Goal: Transaction & Acquisition: Download file/media

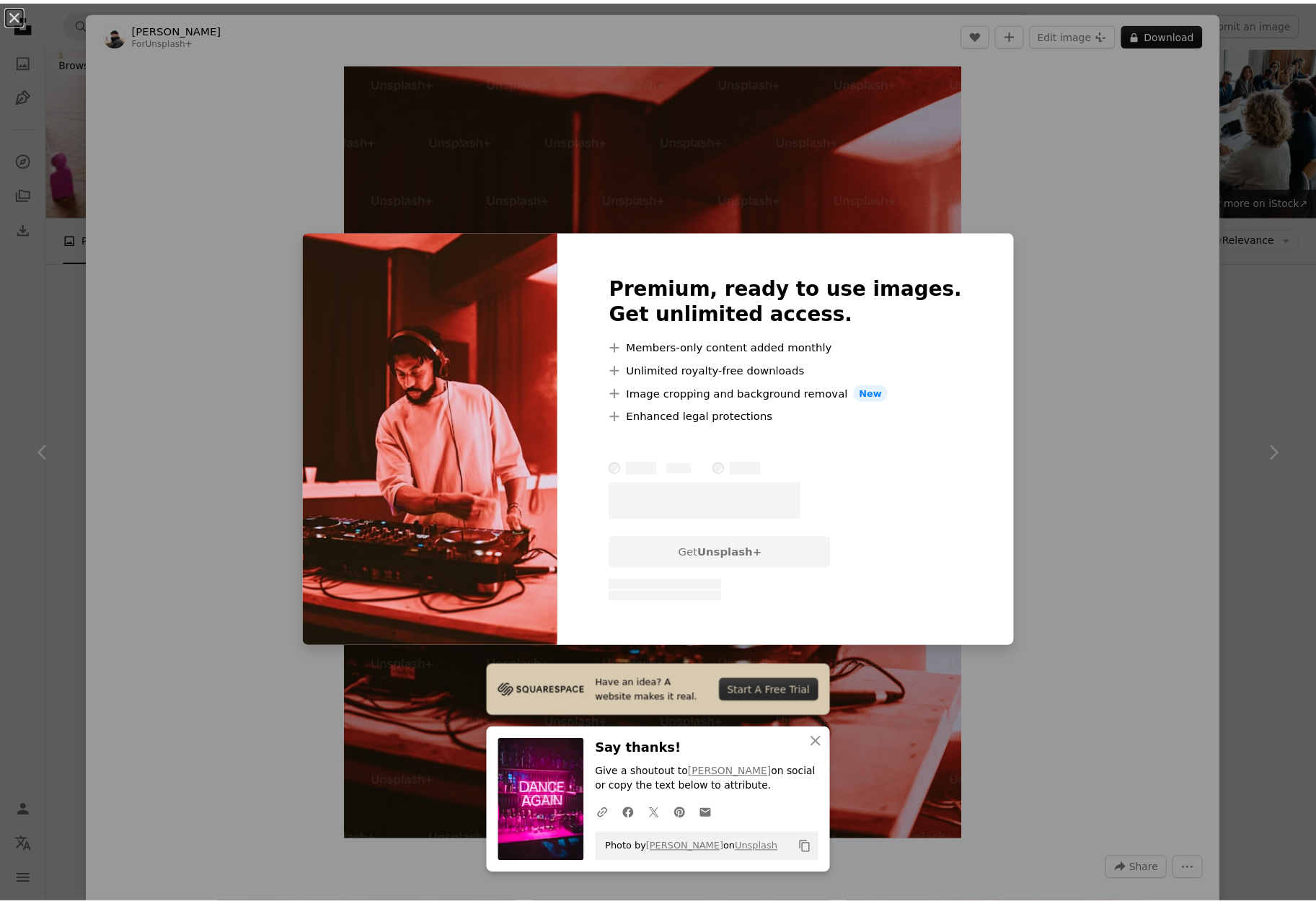
scroll to position [658, 0]
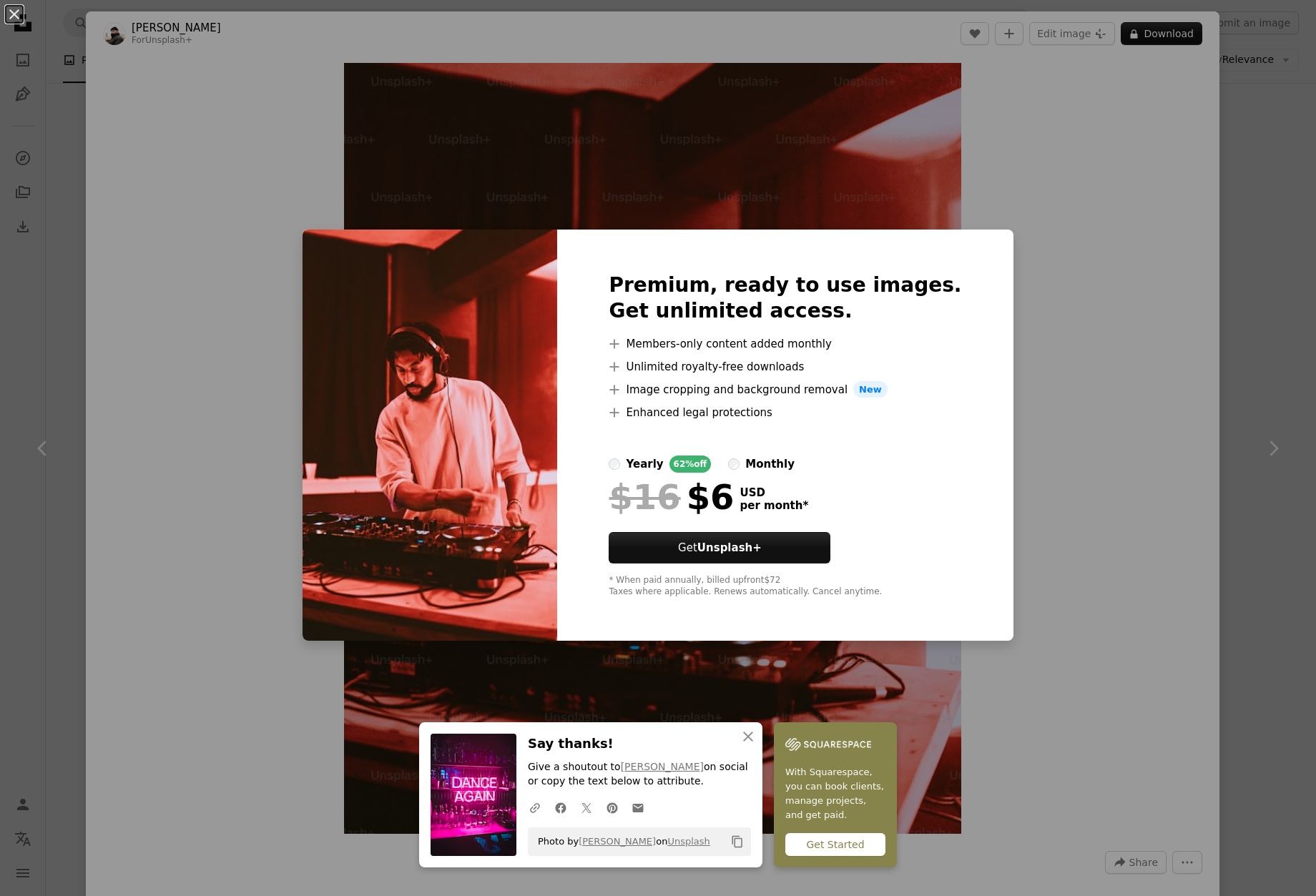
click at [1036, 210] on div "An X shape Premium, ready to use images. Get unlimited access. A plus sign Memb…" at bounding box center [658, 448] width 1316 height 896
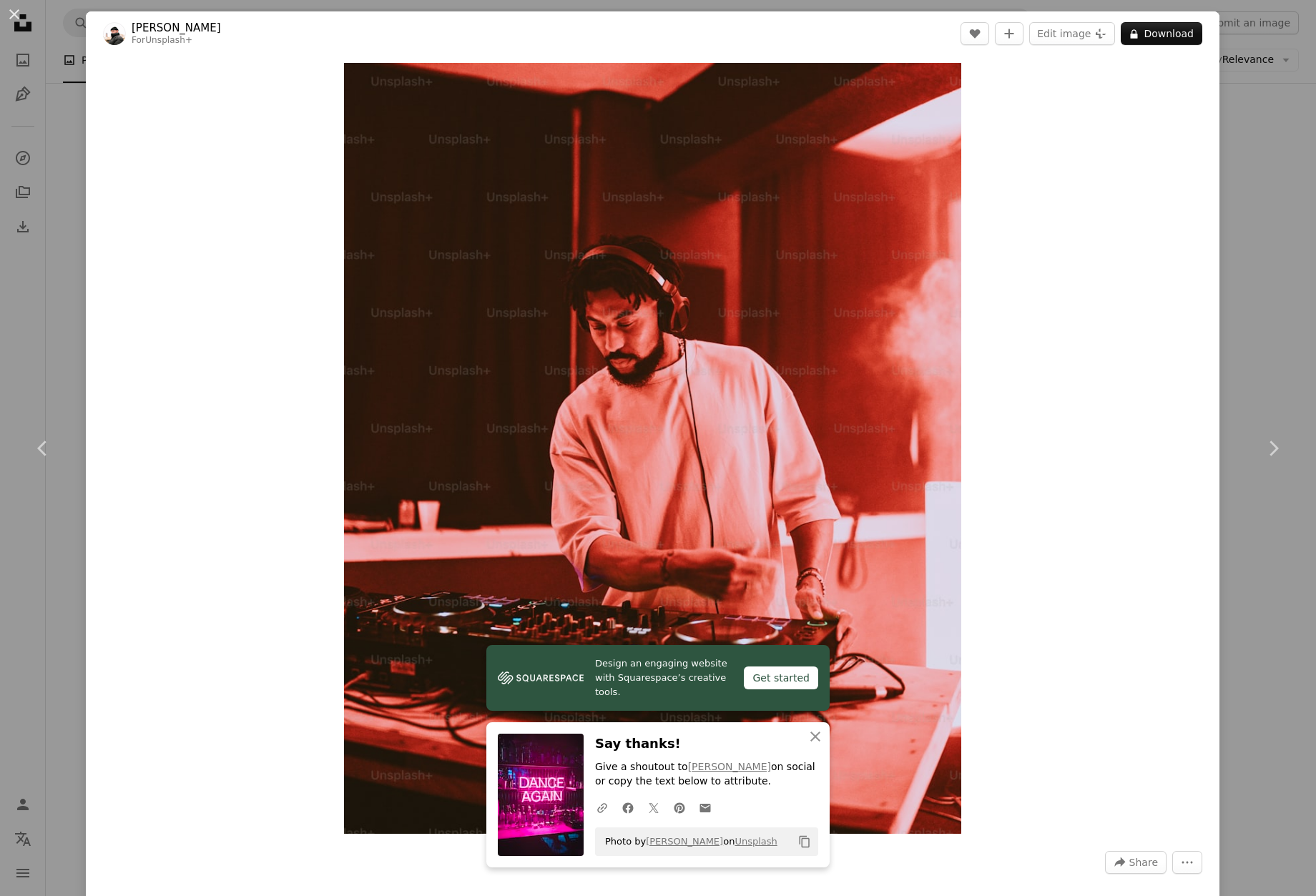
click at [1248, 141] on div "An X shape Chevron left Chevron right [PERSON_NAME] For Unsplash+ A heart A plu…" at bounding box center [658, 448] width 1316 height 896
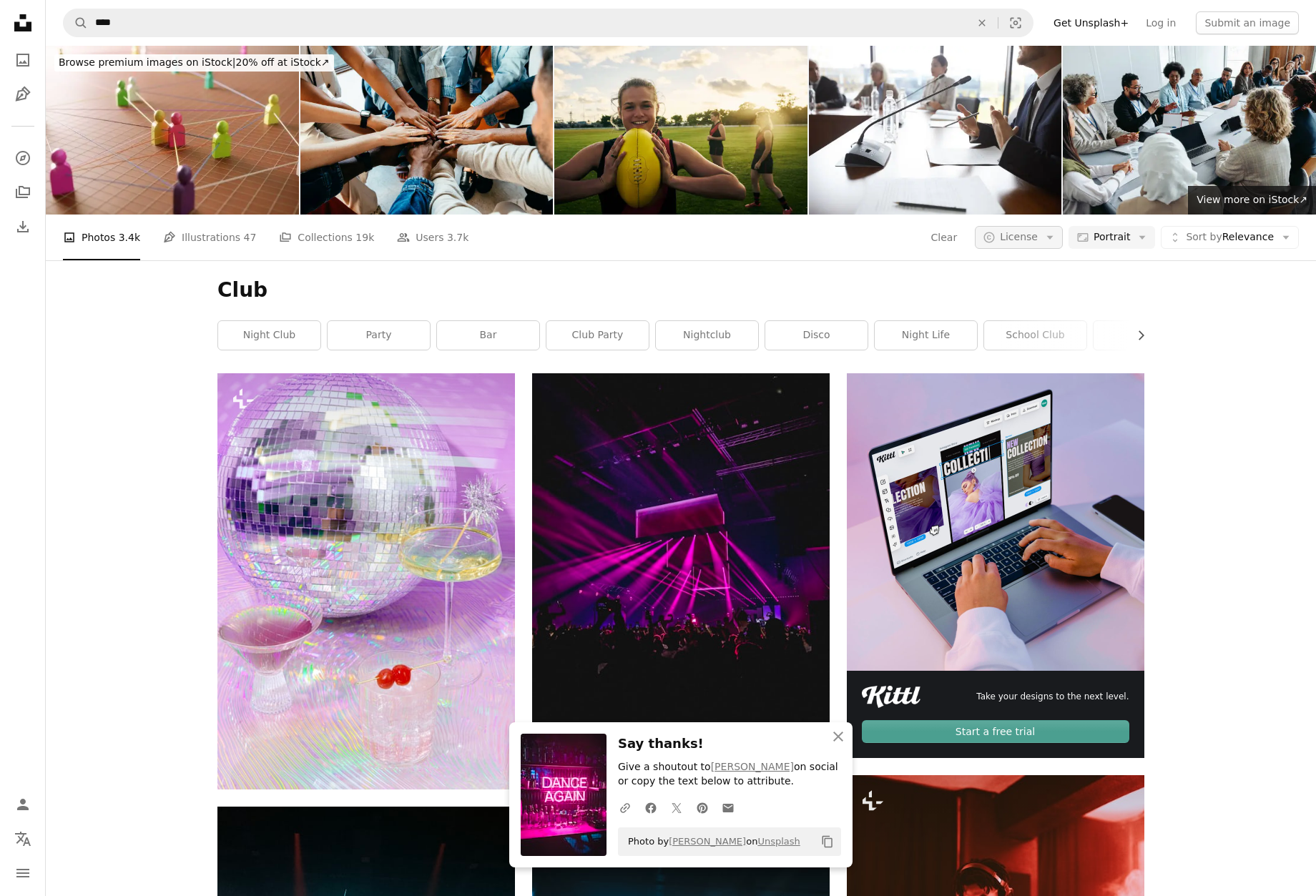
click at [1046, 225] on button "A copyright icon © License Arrow down" at bounding box center [1018, 236] width 88 height 22
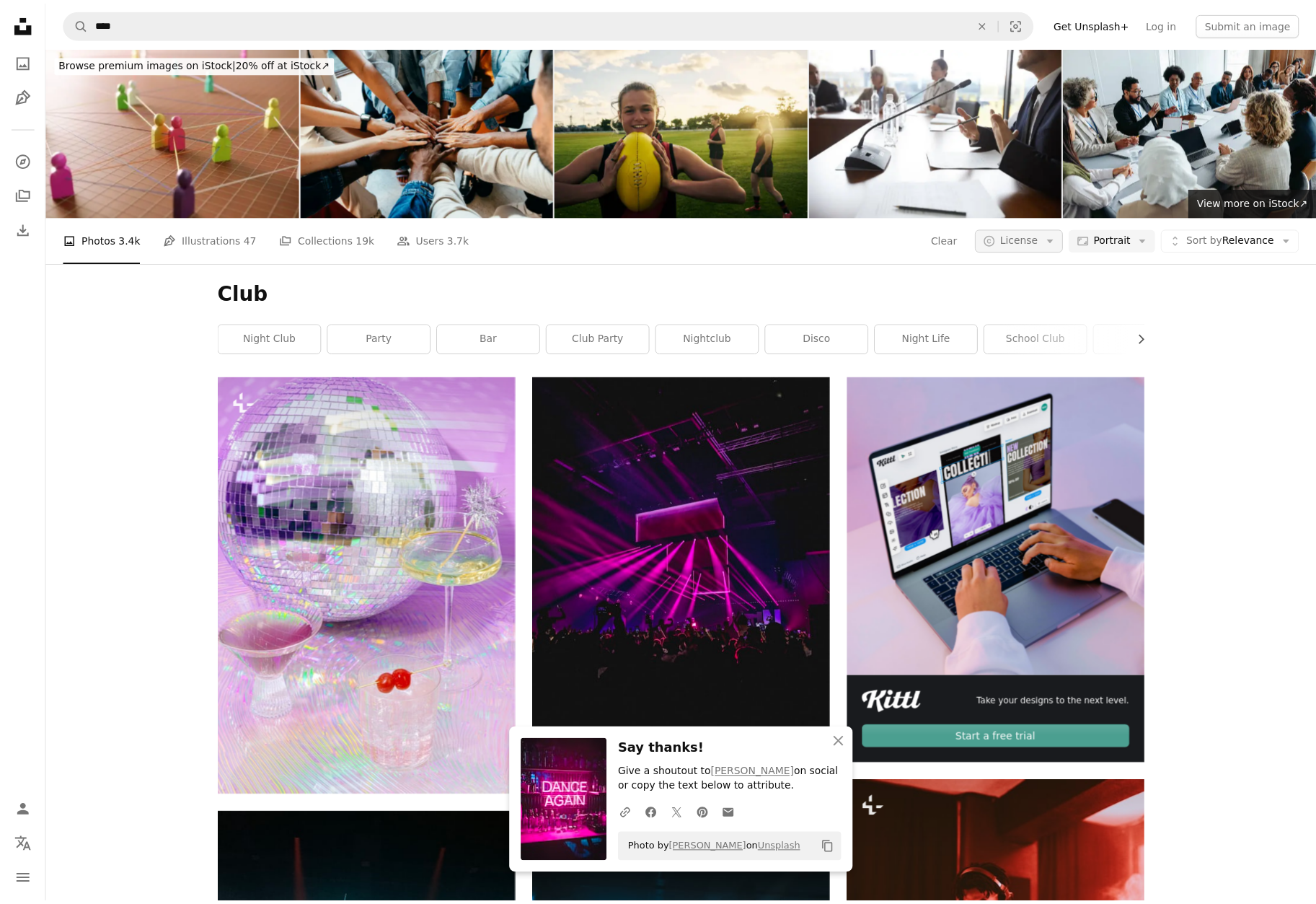
scroll to position [658, 0]
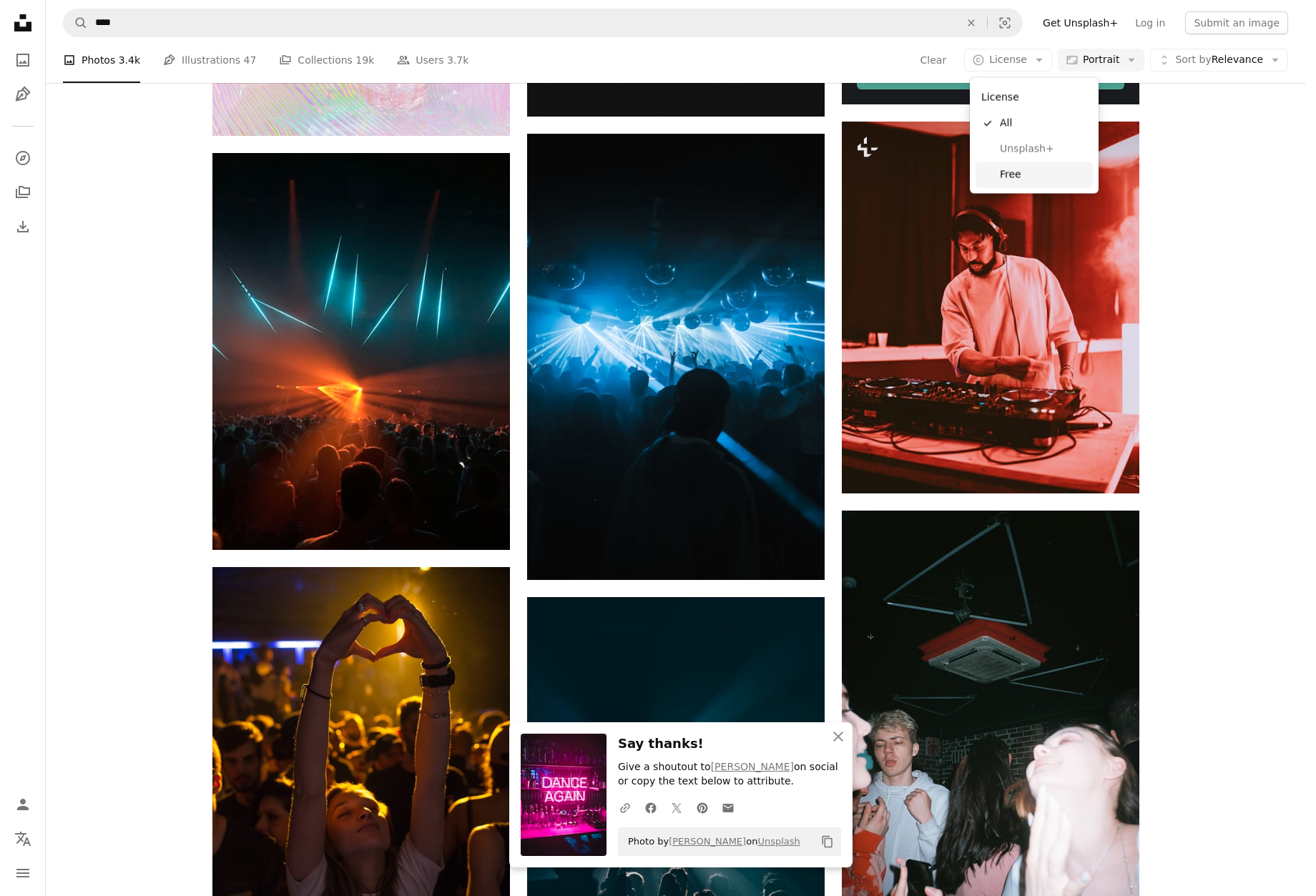
click at [1017, 168] on span "Free" at bounding box center [1043, 174] width 87 height 15
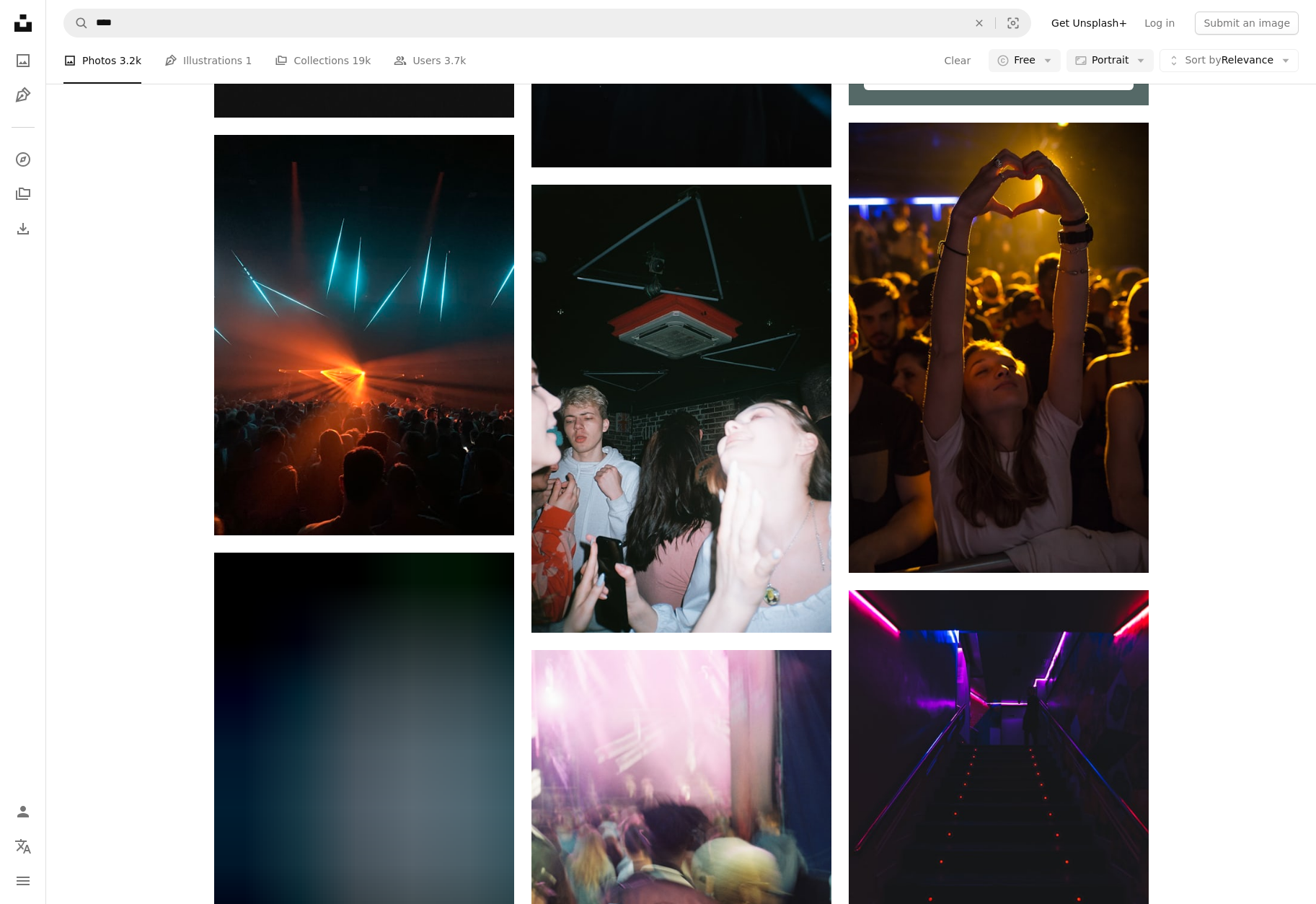
scroll to position [2895, 0]
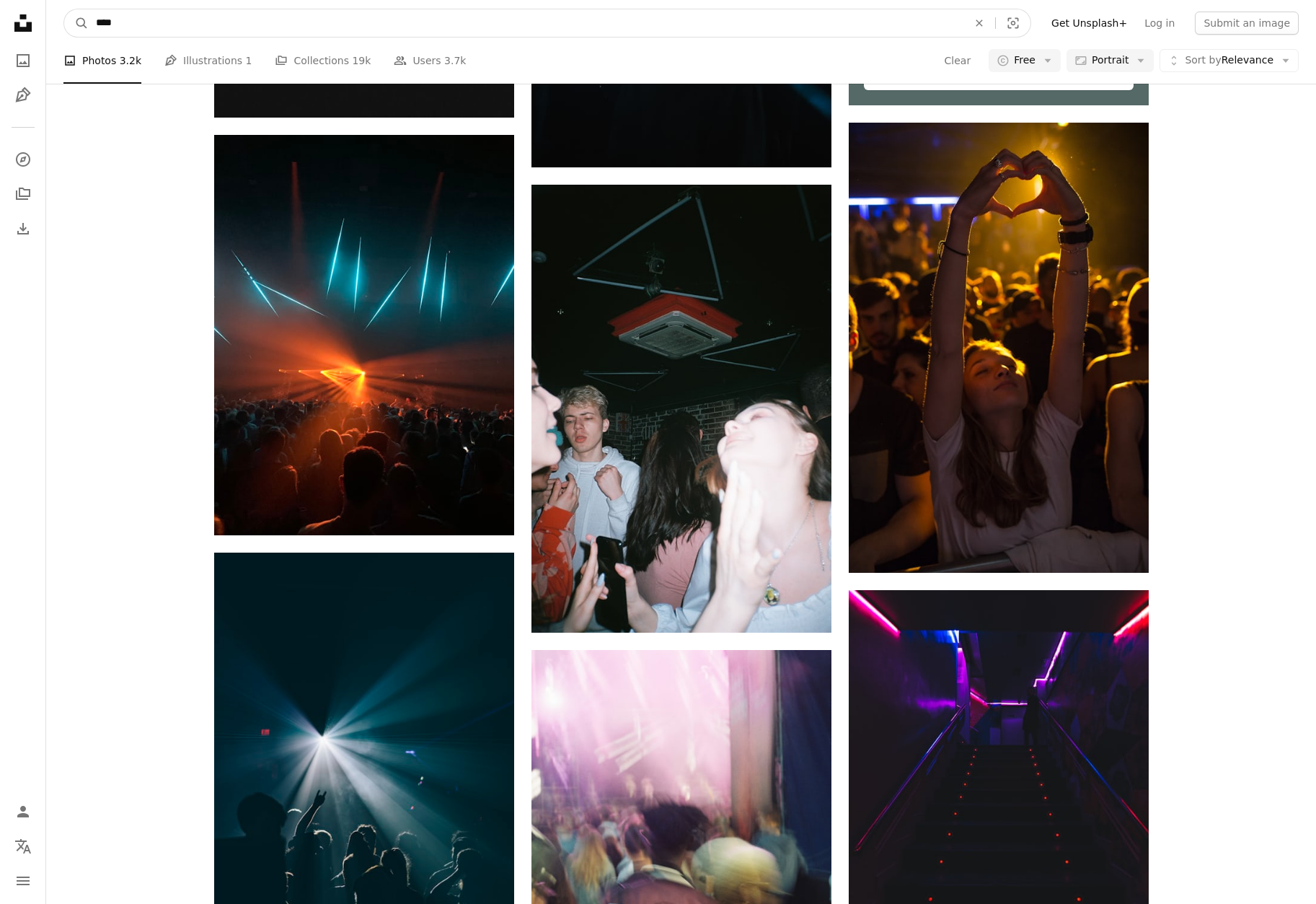
click at [97, 23] on input "****" at bounding box center [526, 24] width 874 height 28
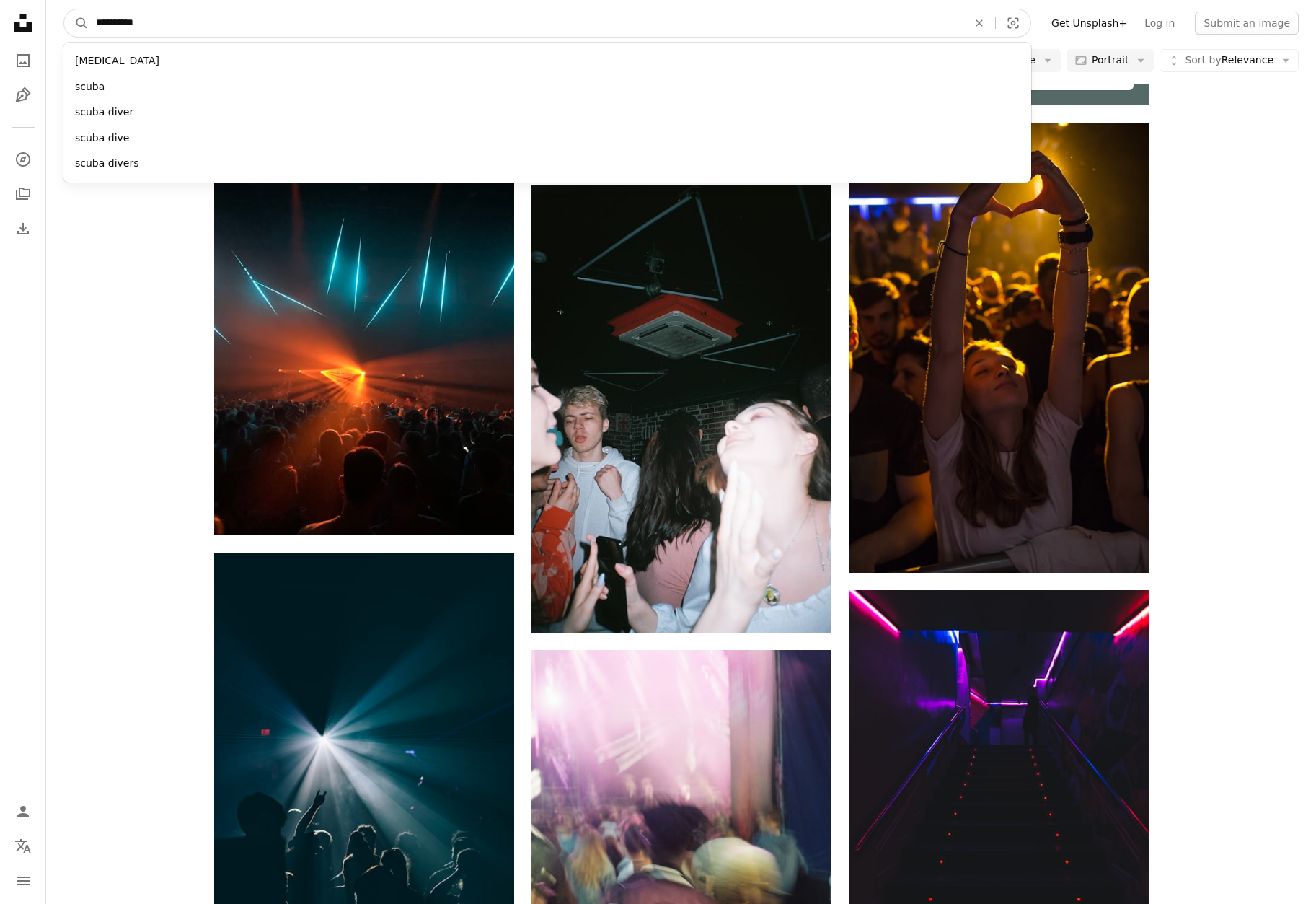
type input "**********"
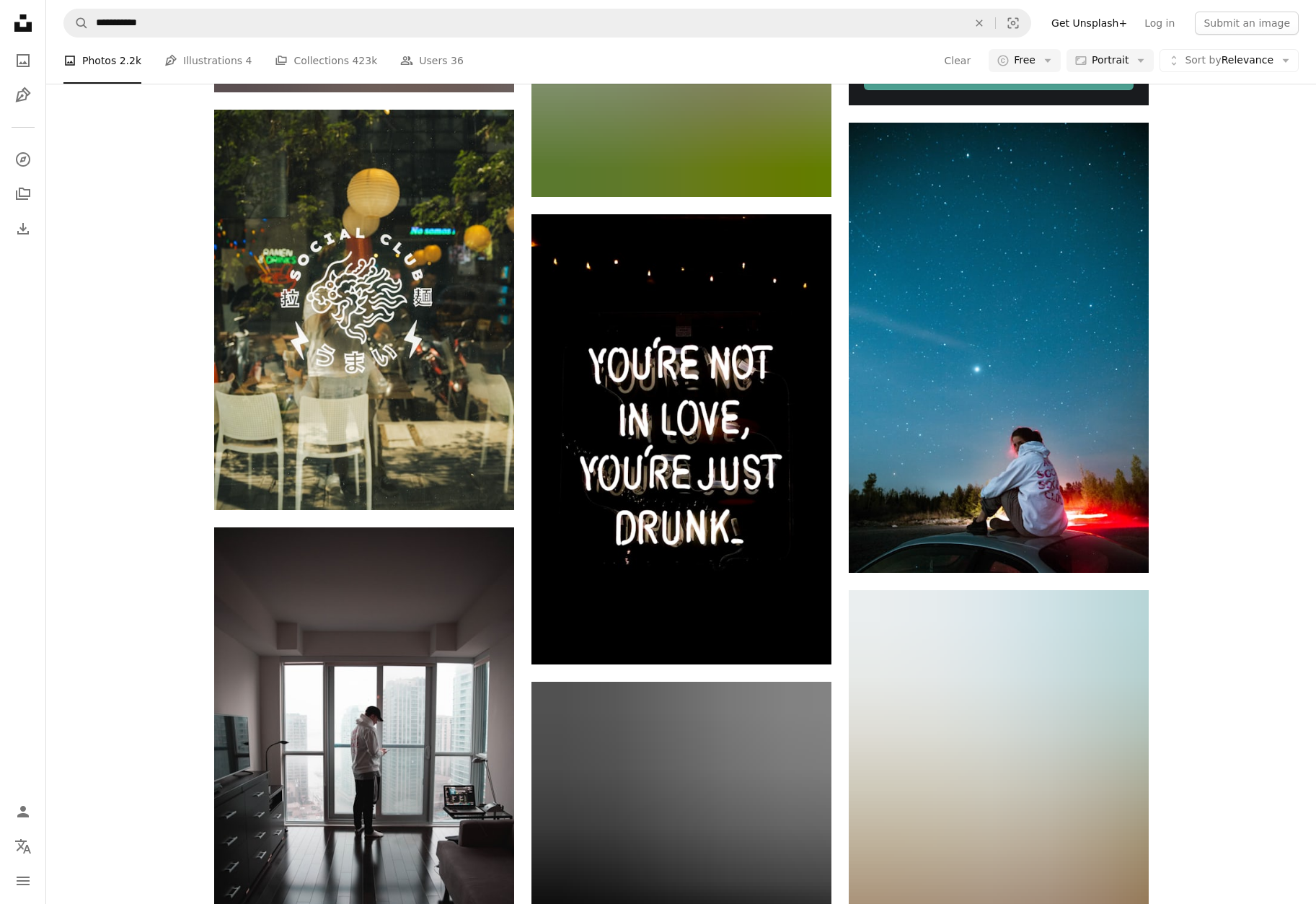
scroll to position [236, 0]
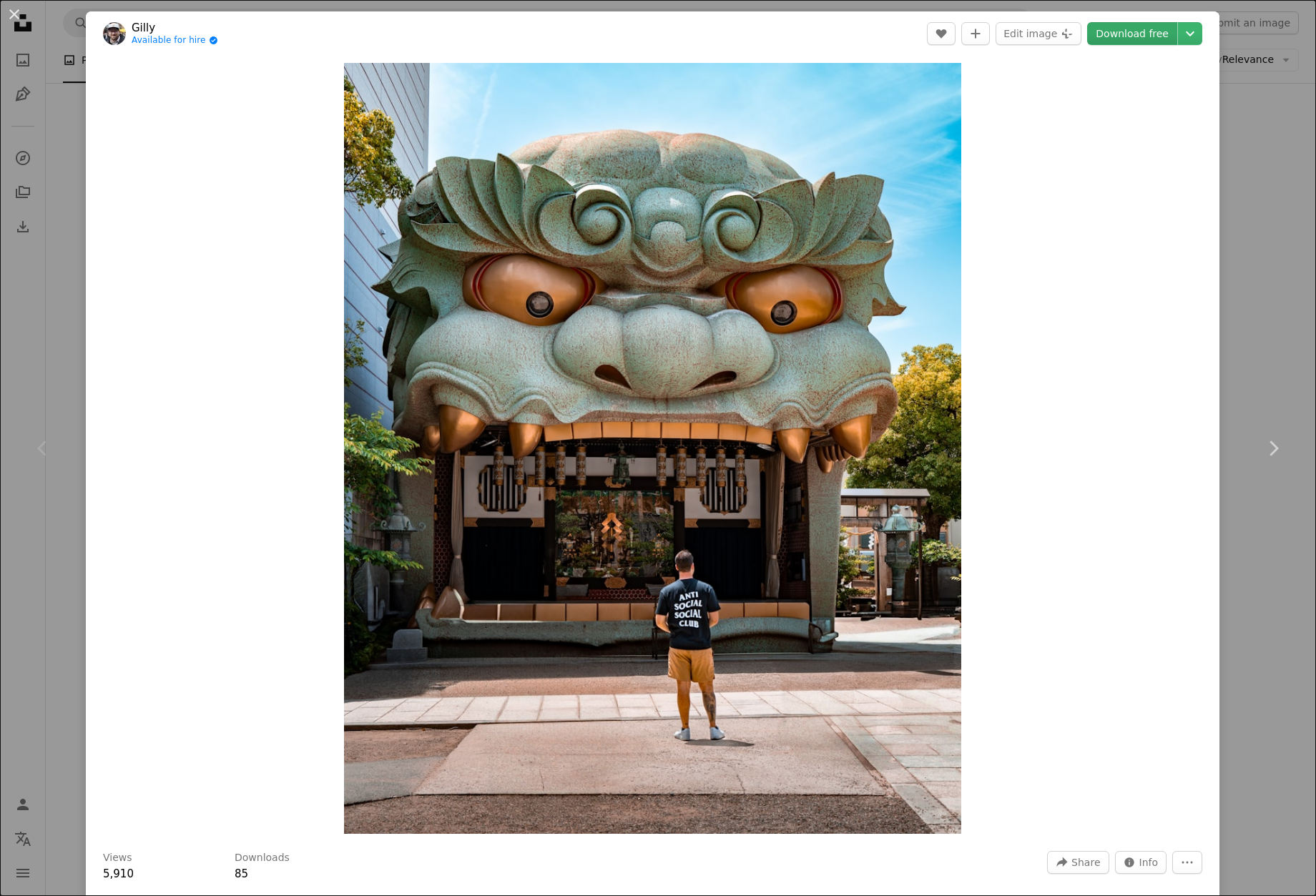
click at [1121, 35] on link "Download free" at bounding box center [1131, 33] width 90 height 22
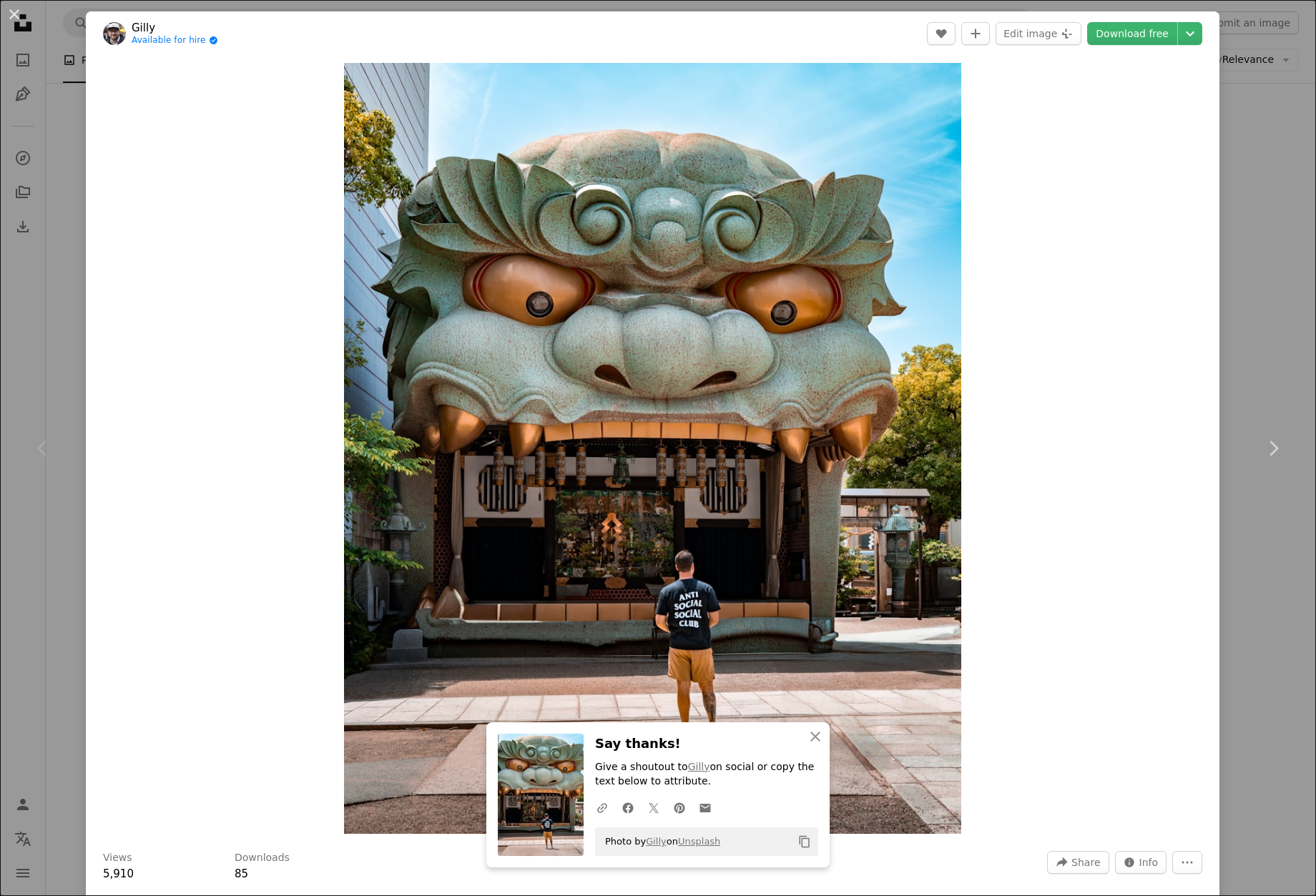
click at [1255, 138] on div "An X shape Chevron left Chevron right Gilly Available for hire A checkmark insi…" at bounding box center [658, 448] width 1316 height 896
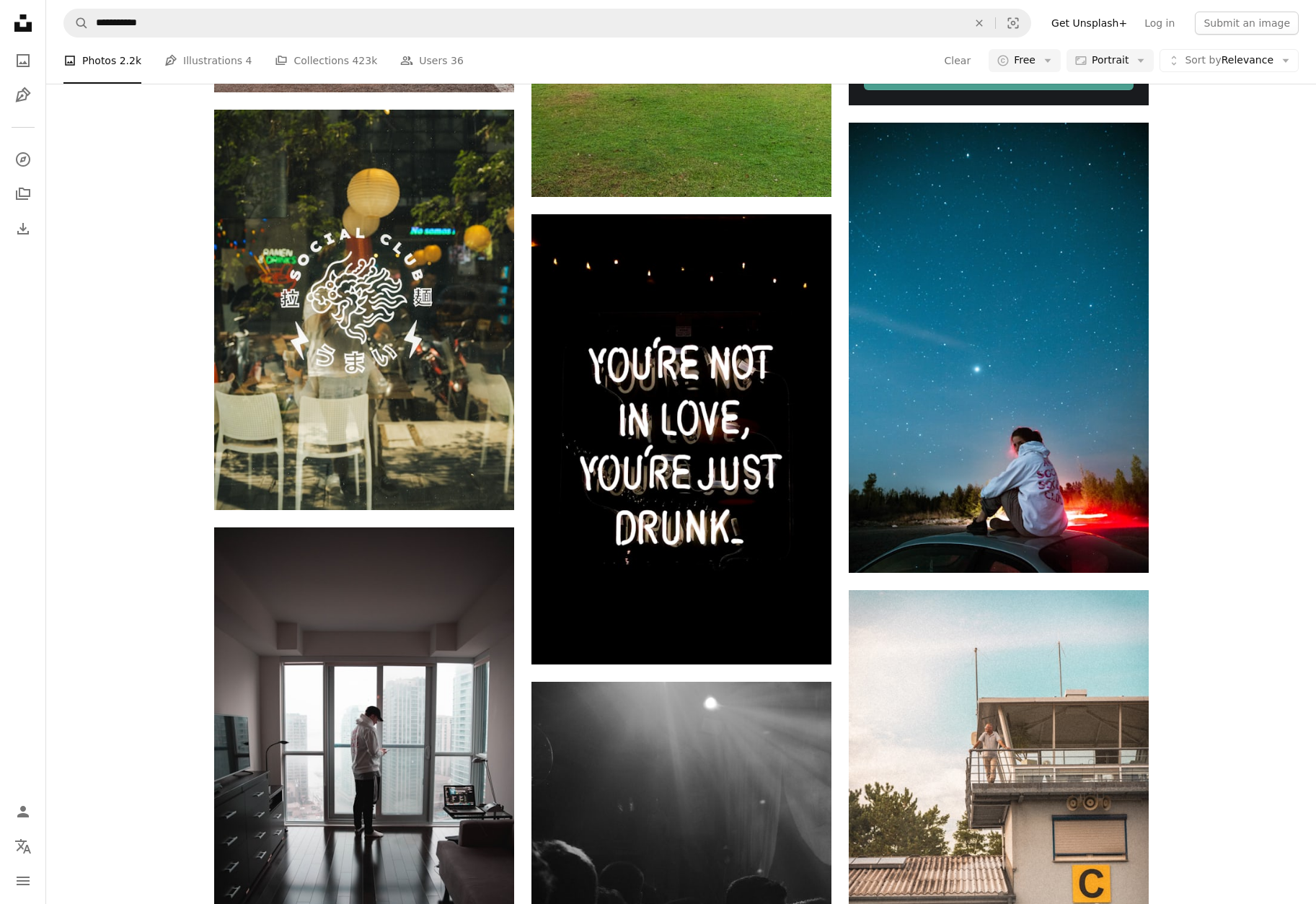
scroll to position [7676, 0]
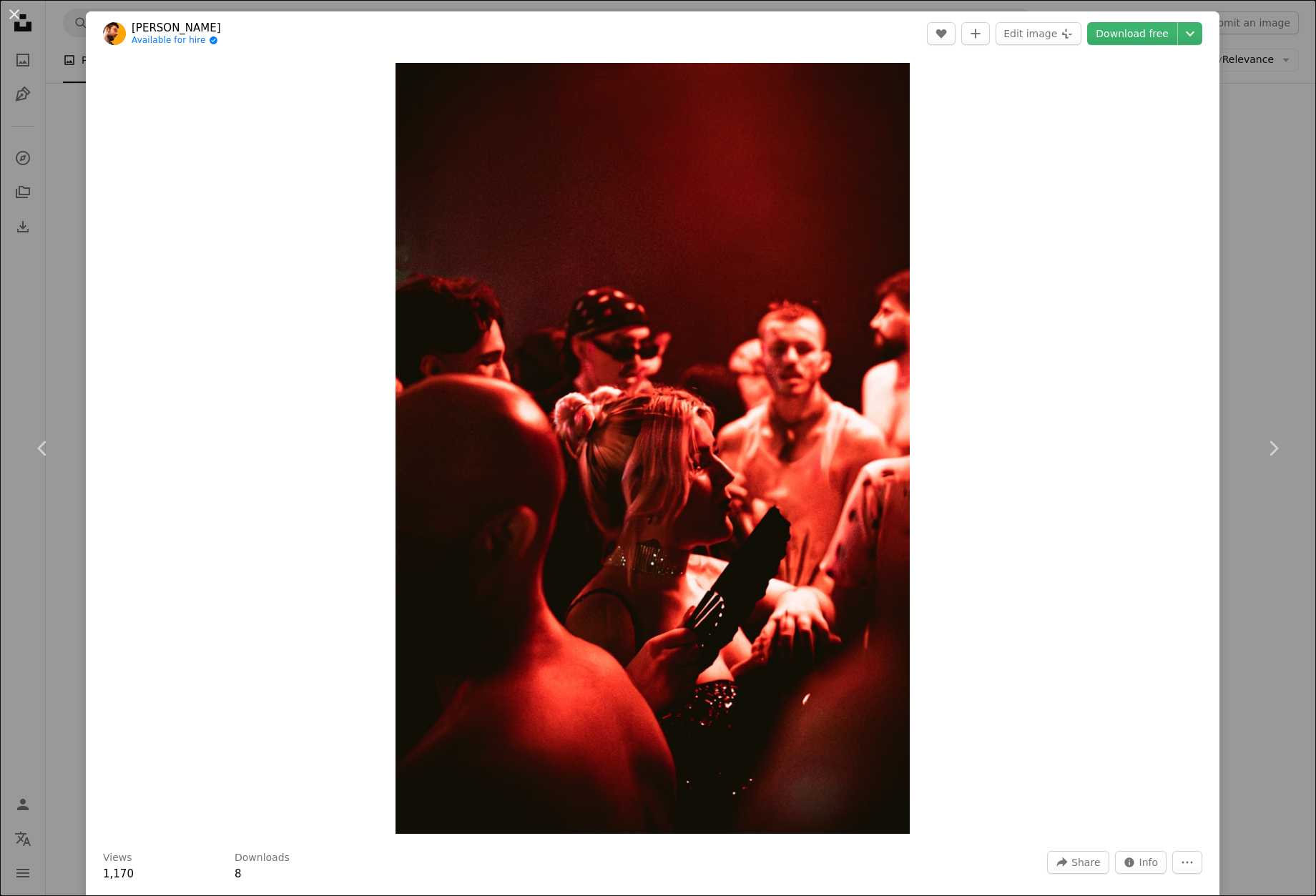
click at [1267, 132] on div "An X shape Chevron left Chevron right [PERSON_NAME] Available for hire A checkm…" at bounding box center [658, 448] width 1316 height 896
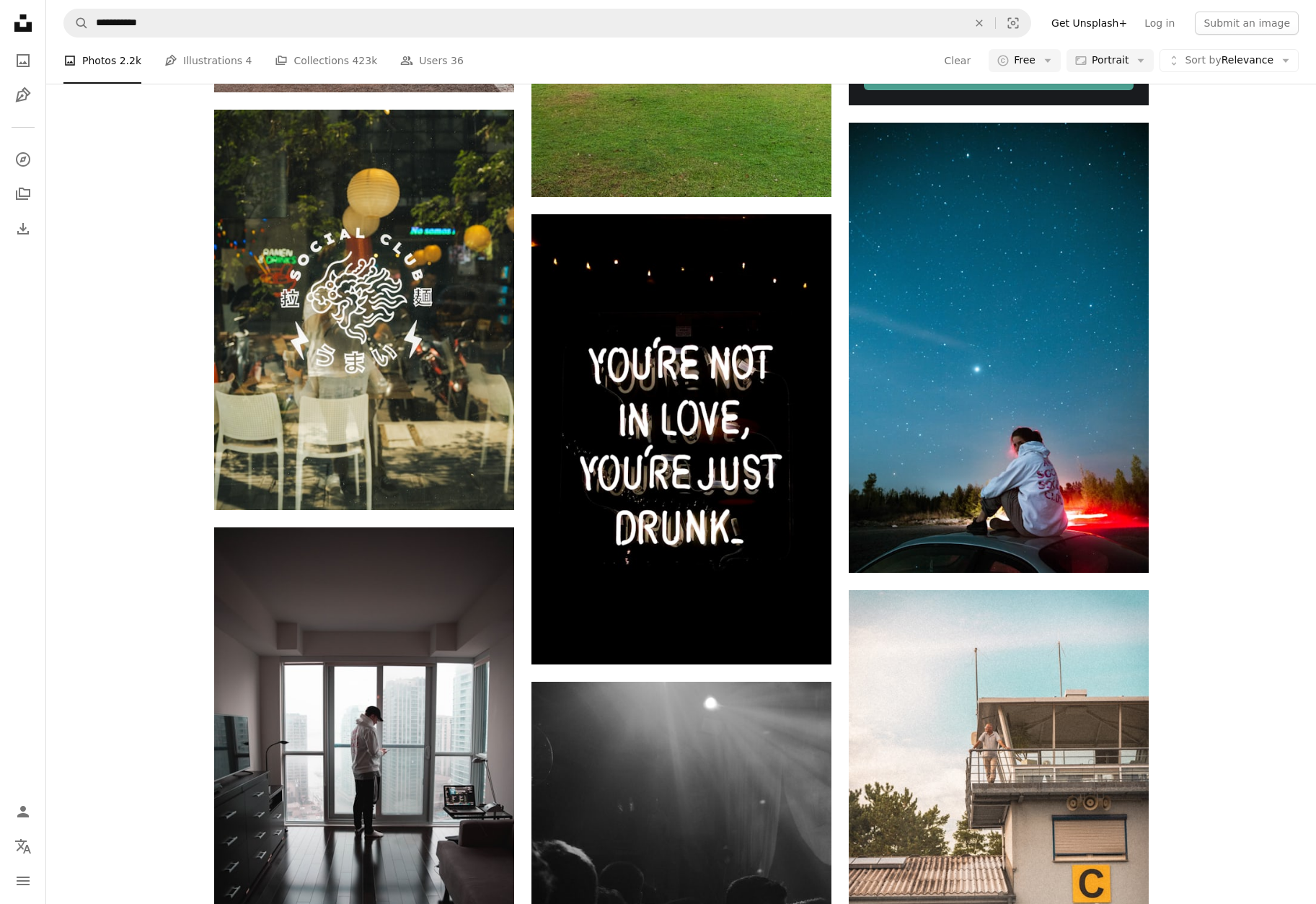
scroll to position [9991, 0]
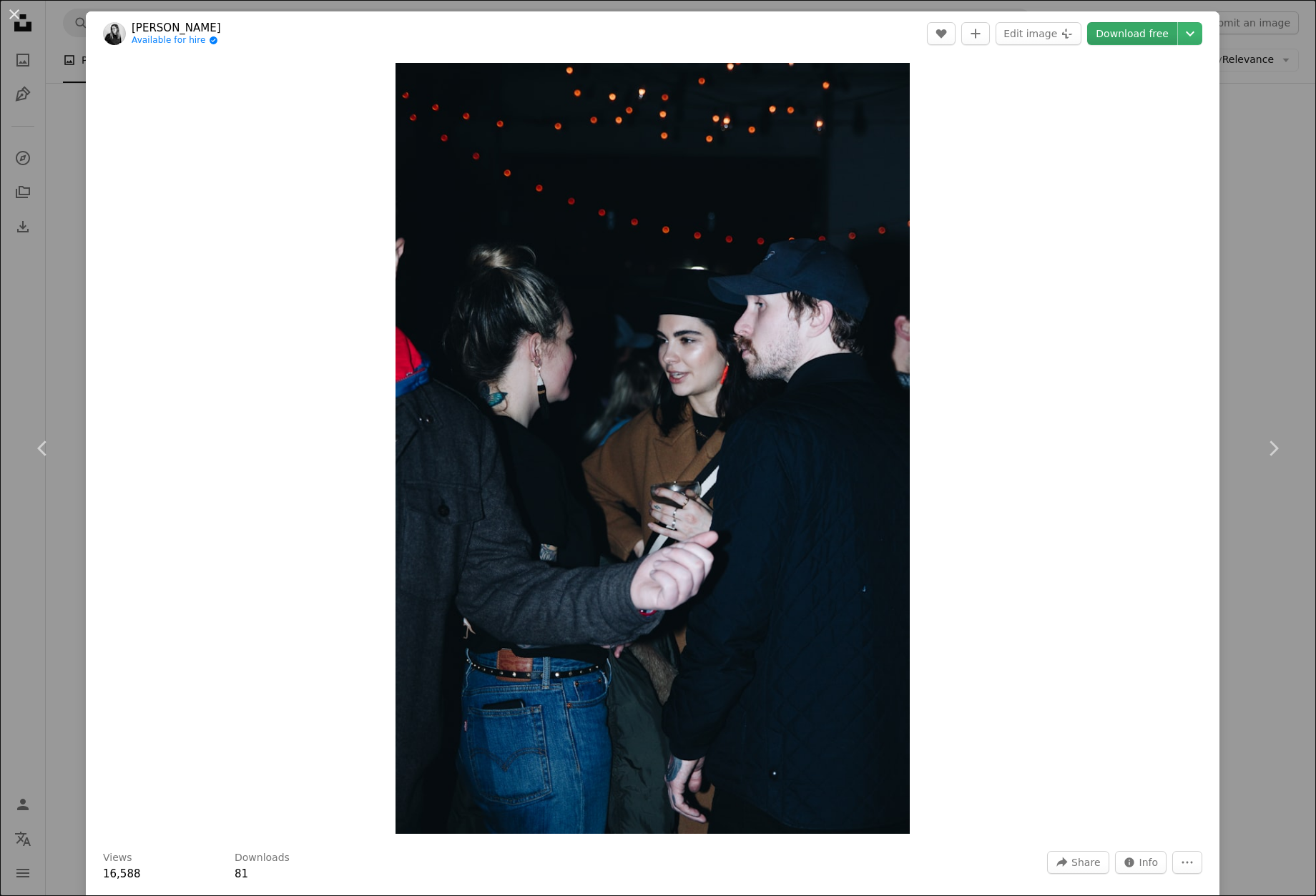
click at [1130, 39] on link "Download free" at bounding box center [1131, 33] width 90 height 22
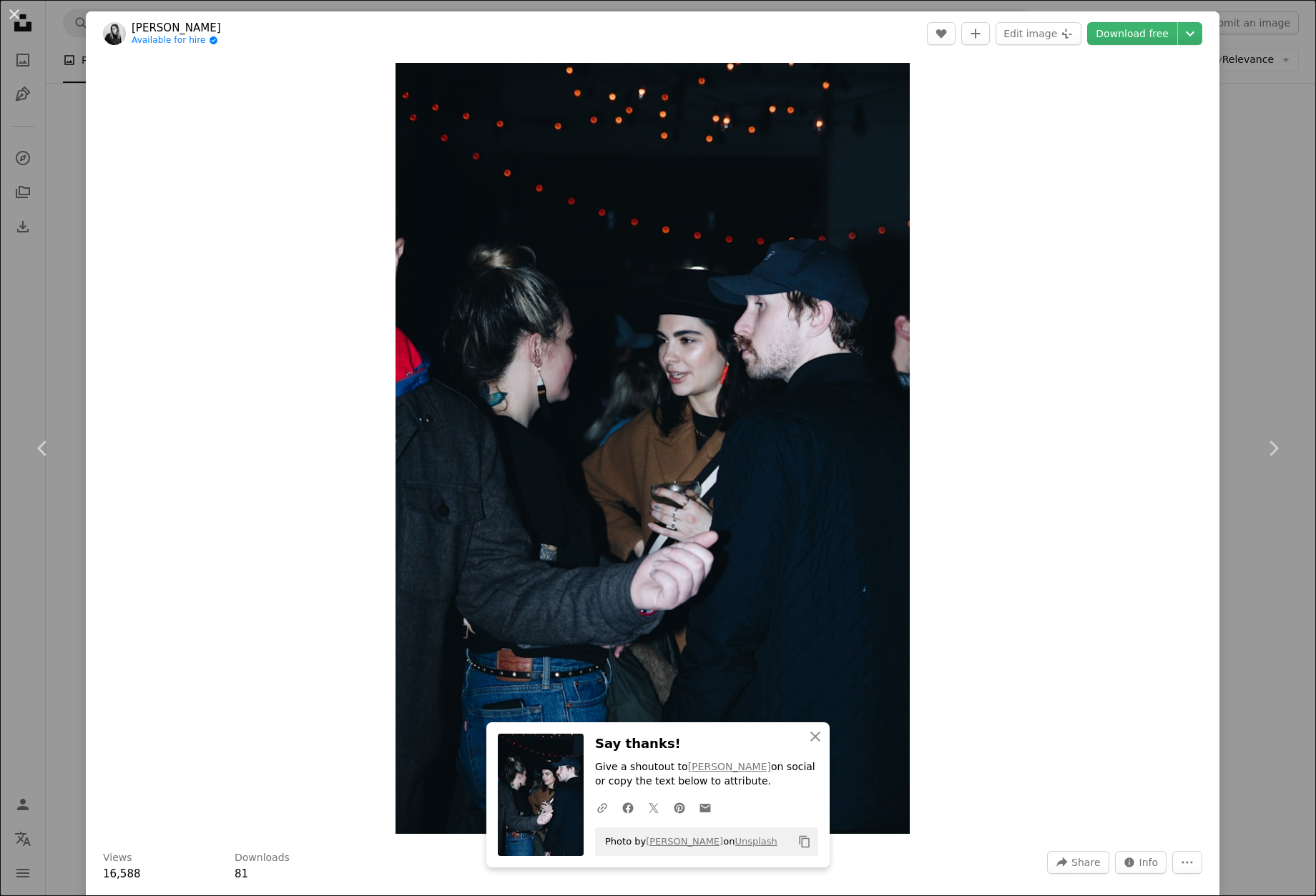
click at [1239, 368] on div "An X shape Chevron left Chevron right [PERSON_NAME] Available for hire A checkm…" at bounding box center [658, 448] width 1316 height 896
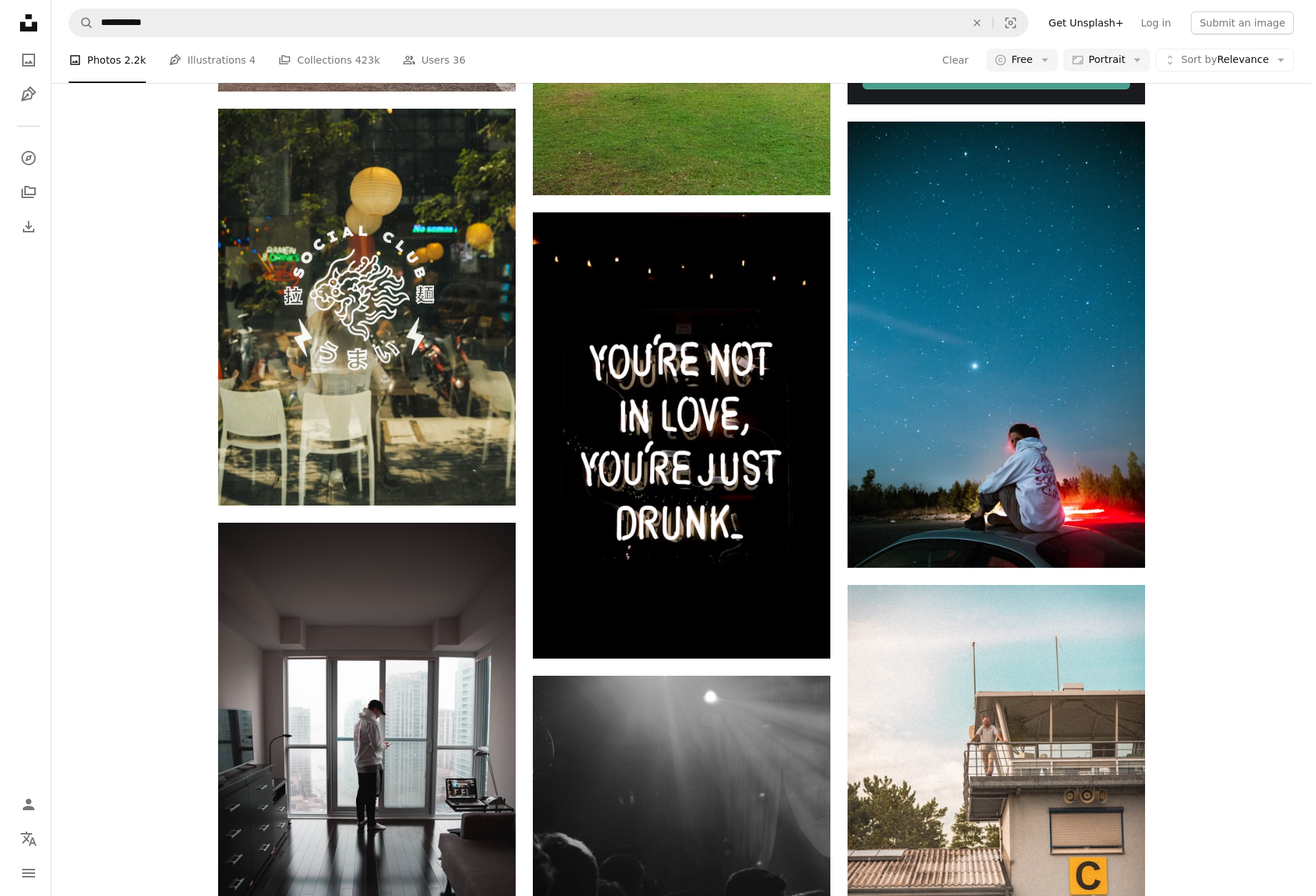
scroll to position [11371, 0]
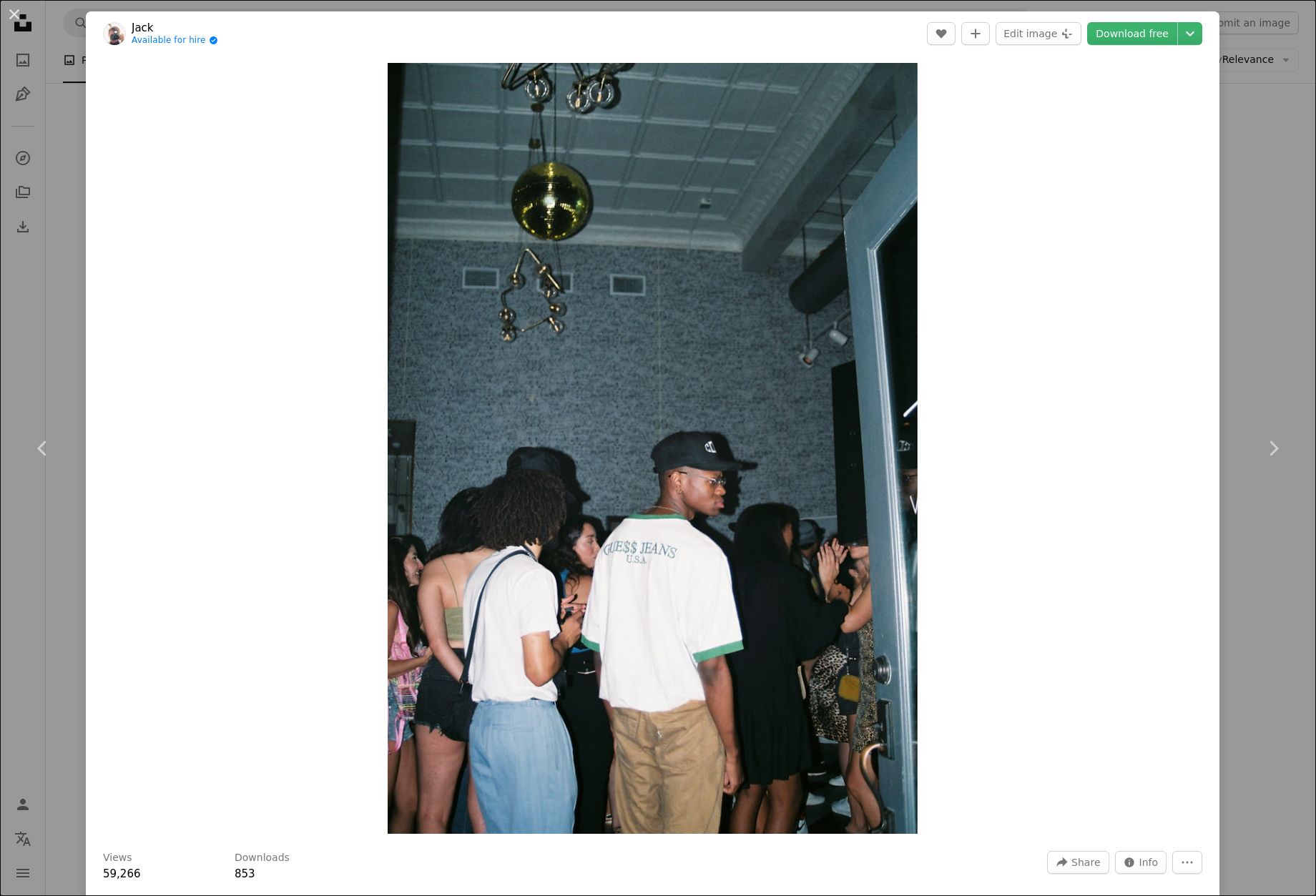
click at [1044, 406] on div "Zoom in" at bounding box center [652, 448] width 1133 height 785
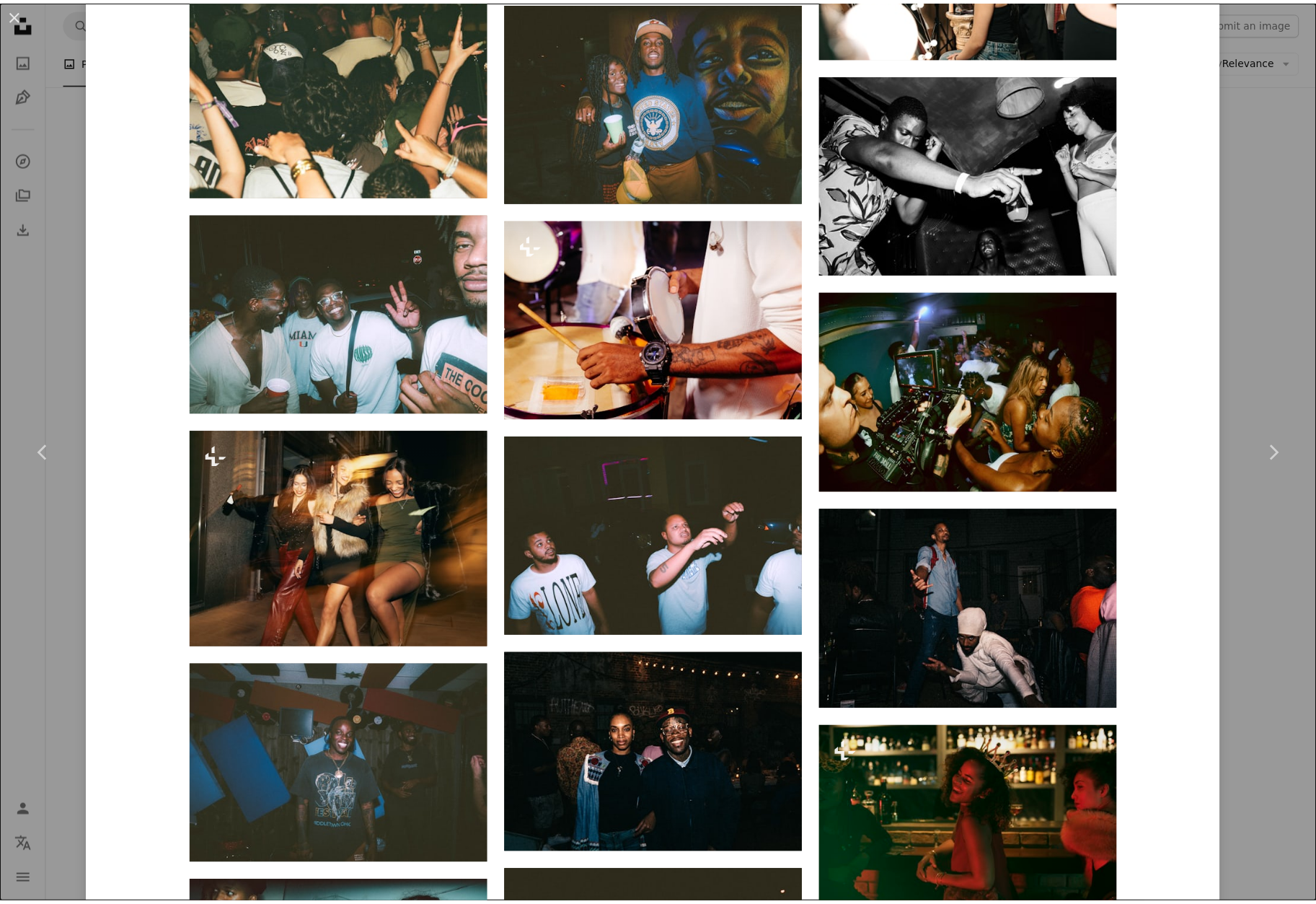
scroll to position [3463, 0]
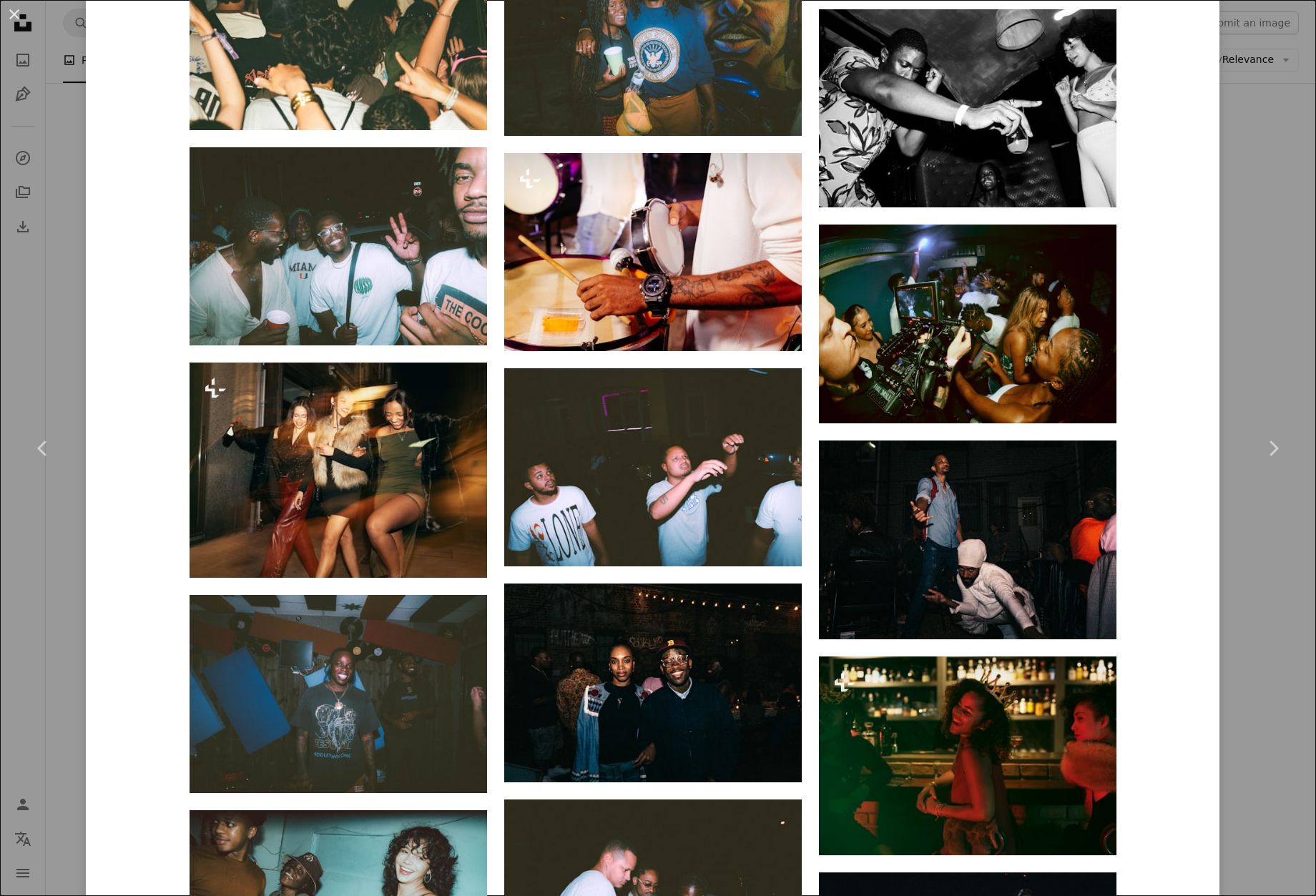
click at [1279, 267] on div "An X shape Chevron left Chevron right Jack Available for hire A checkmark insid…" at bounding box center [658, 448] width 1316 height 896
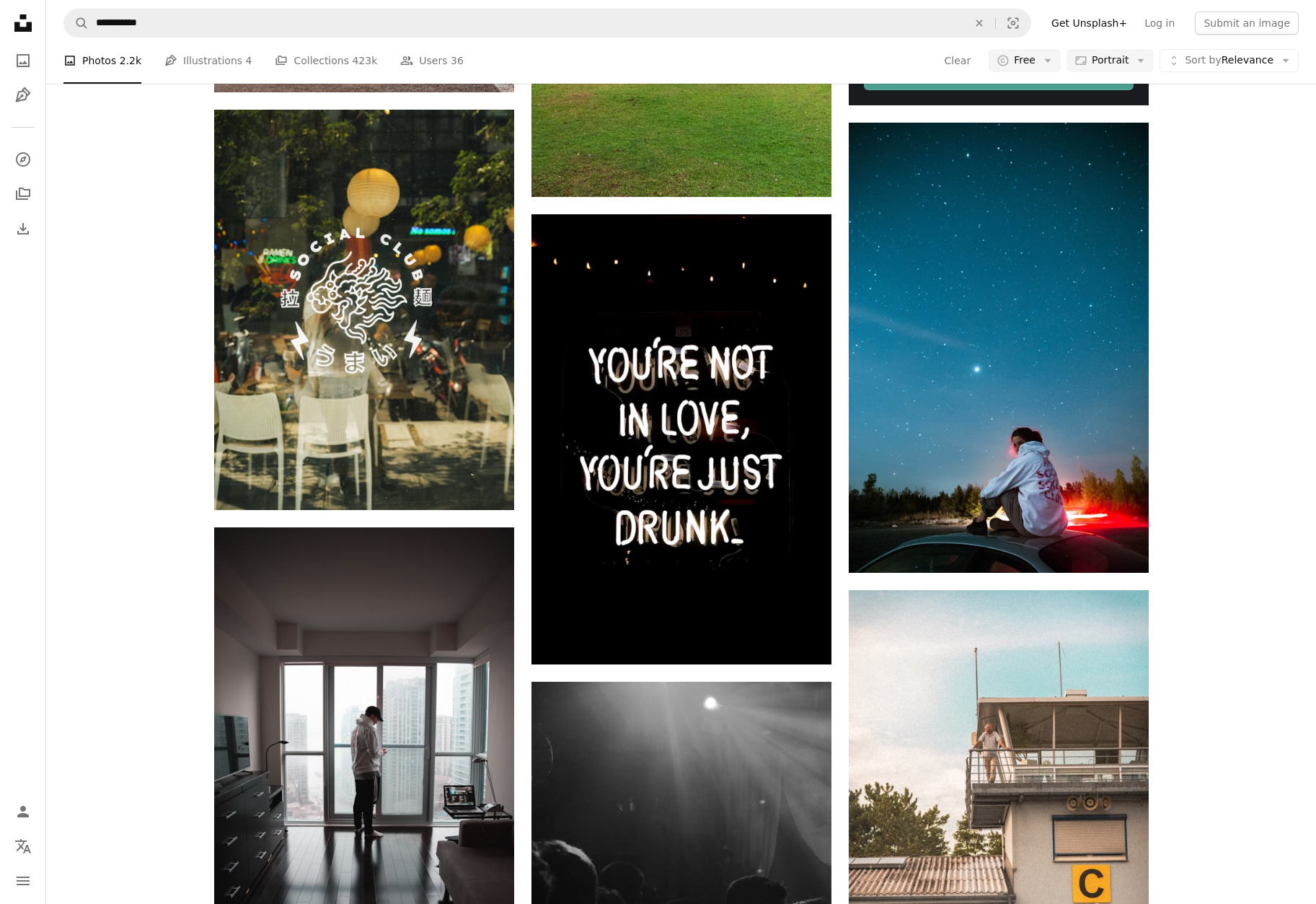
scroll to position [34778, 0]
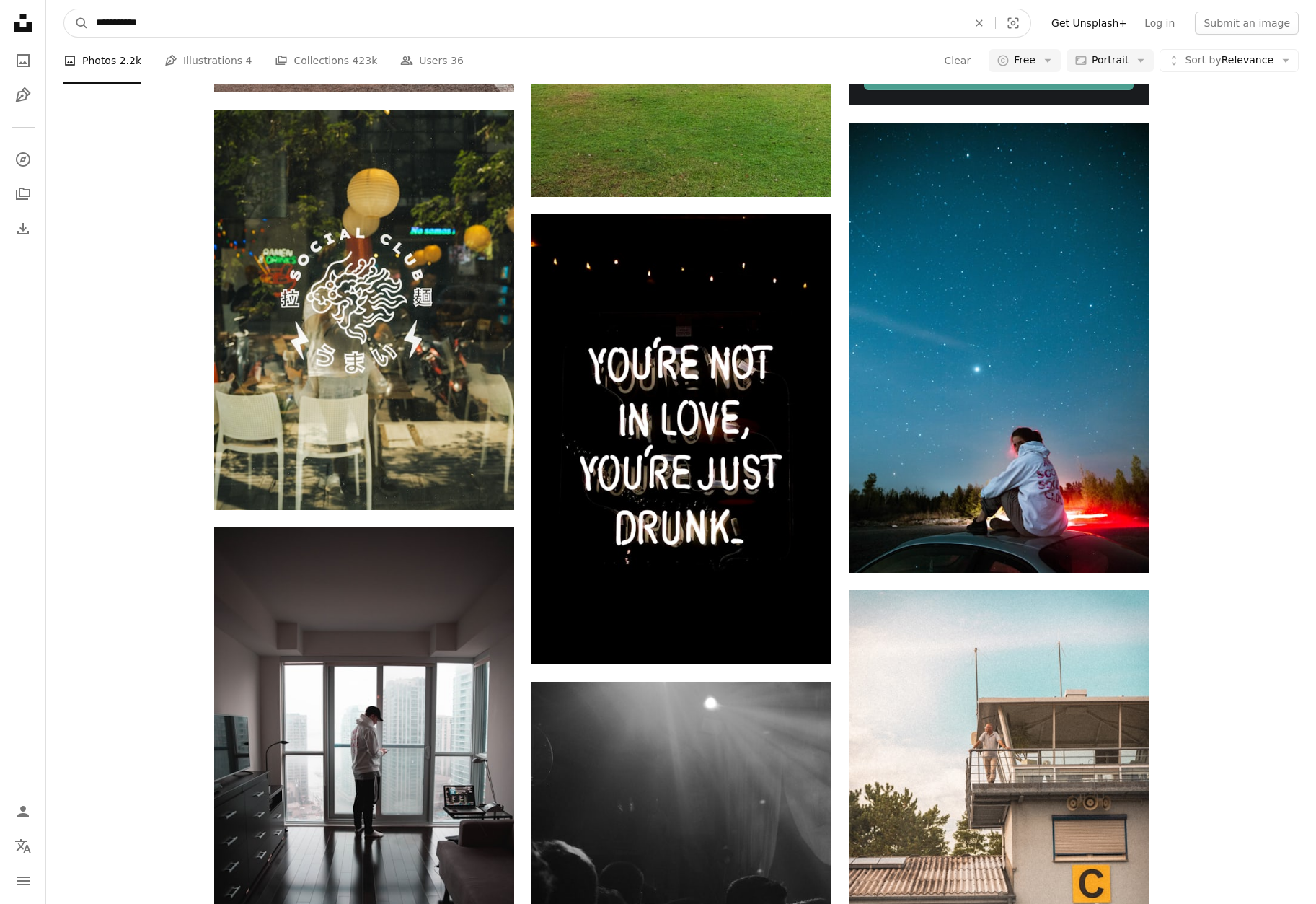
click at [113, 24] on input "**********" at bounding box center [526, 24] width 874 height 28
type input "********"
click button "A magnifying glass" at bounding box center [76, 24] width 25 height 28
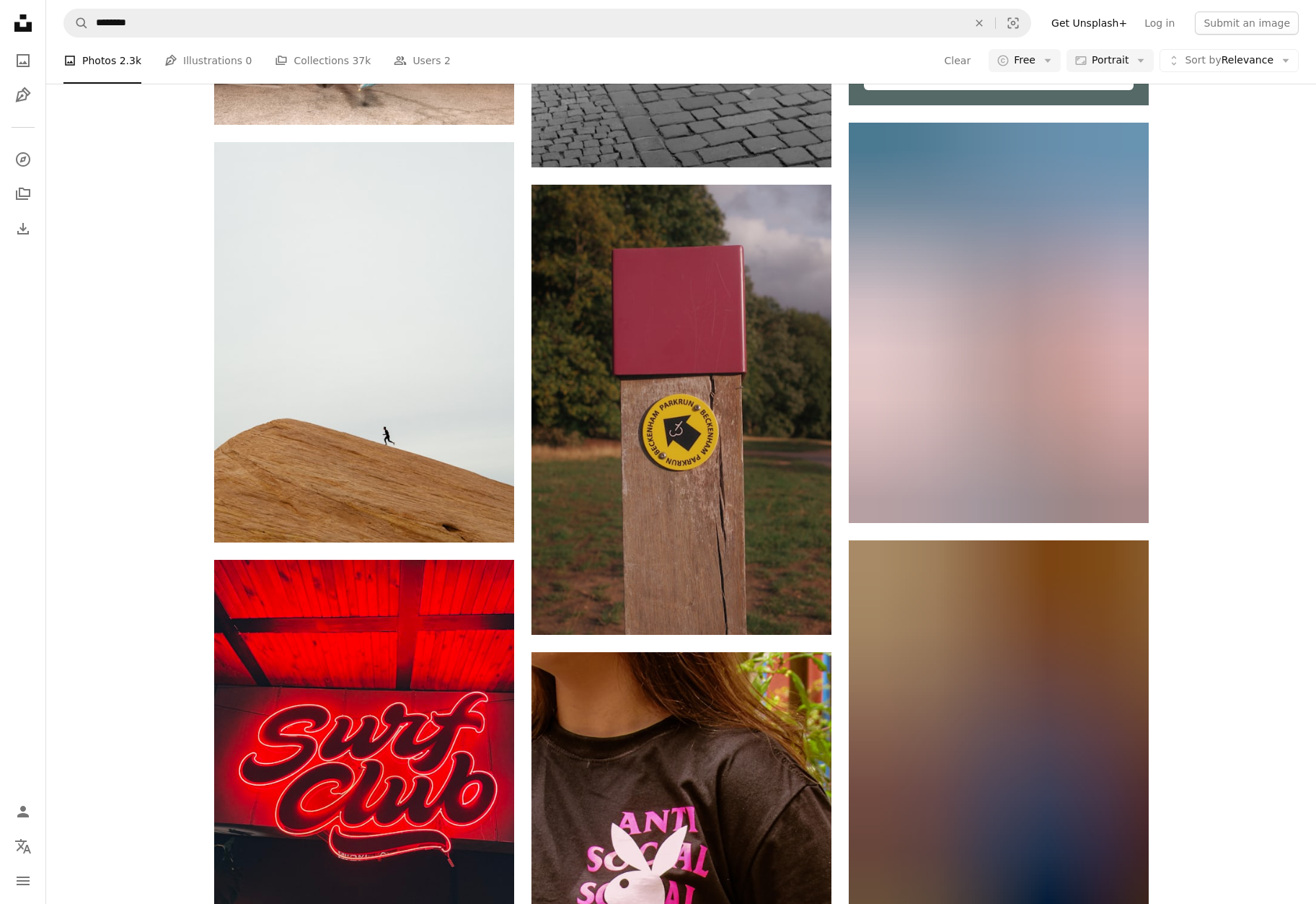
scroll to position [5773, 0]
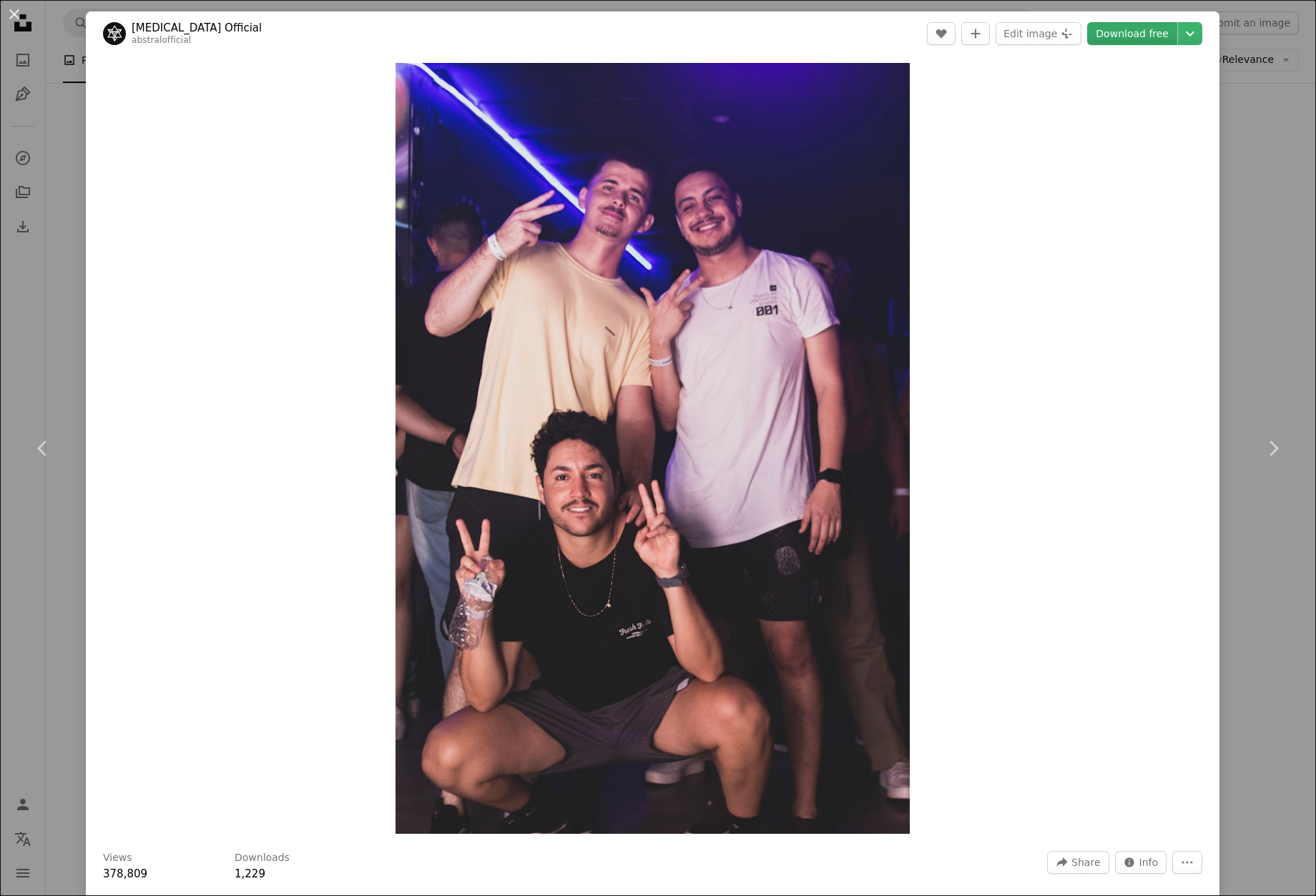
click at [1117, 38] on link "Download free" at bounding box center [1131, 33] width 90 height 22
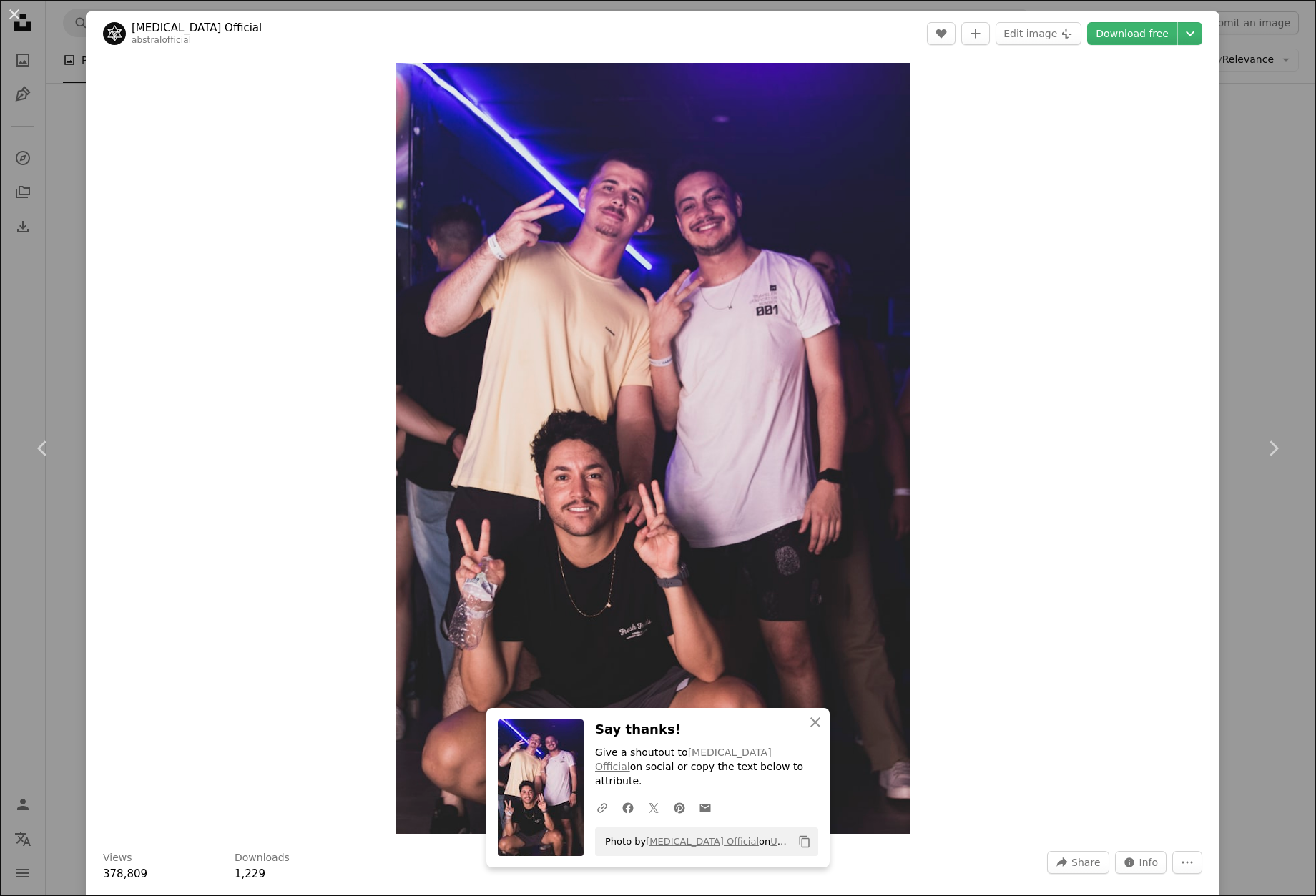
click at [1213, 118] on div "An X shape Chevron left Chevron right [MEDICAL_DATA] Official abstralofficial A…" at bounding box center [658, 448] width 1316 height 896
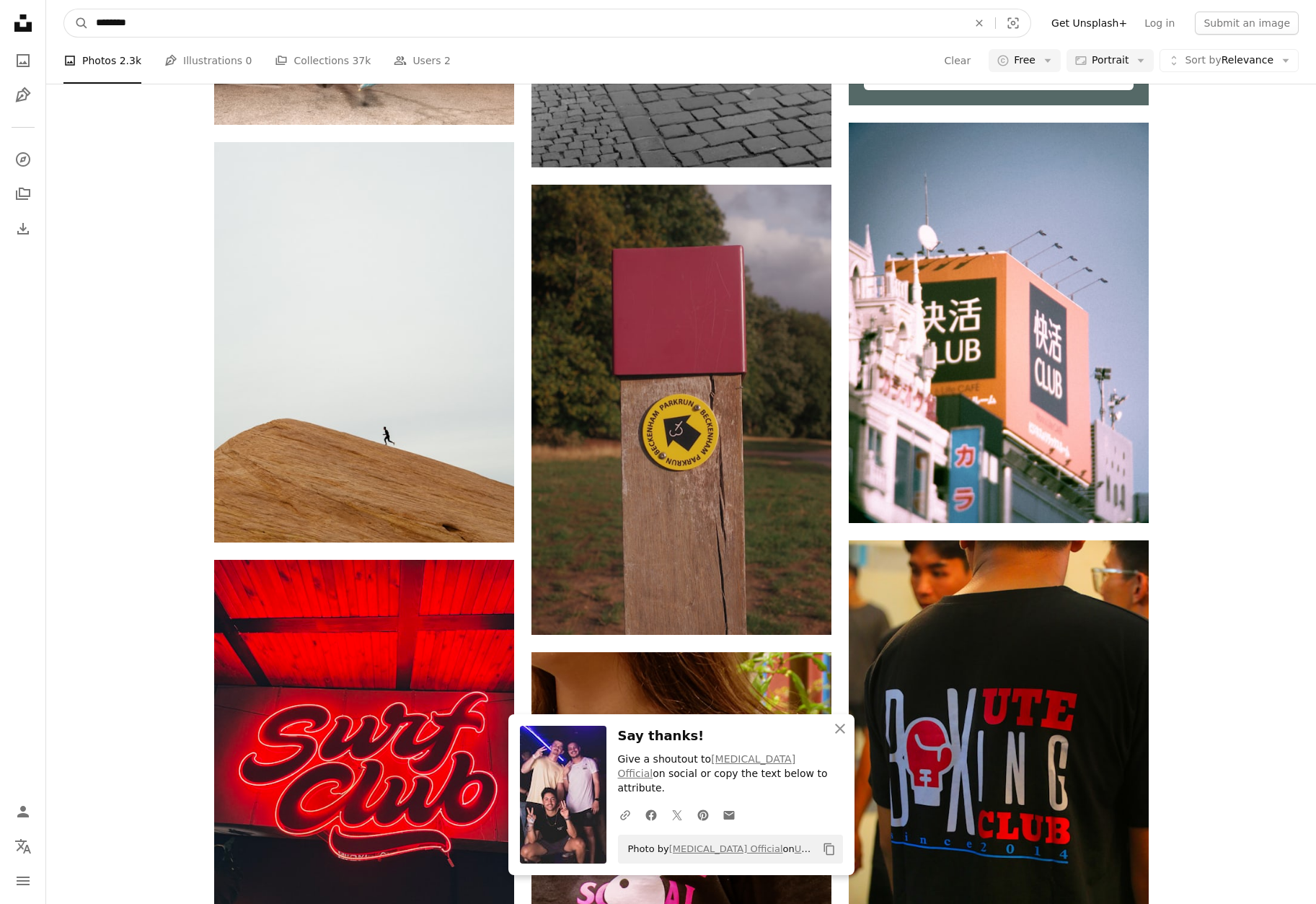
click at [119, 24] on input "********" at bounding box center [526, 24] width 874 height 28
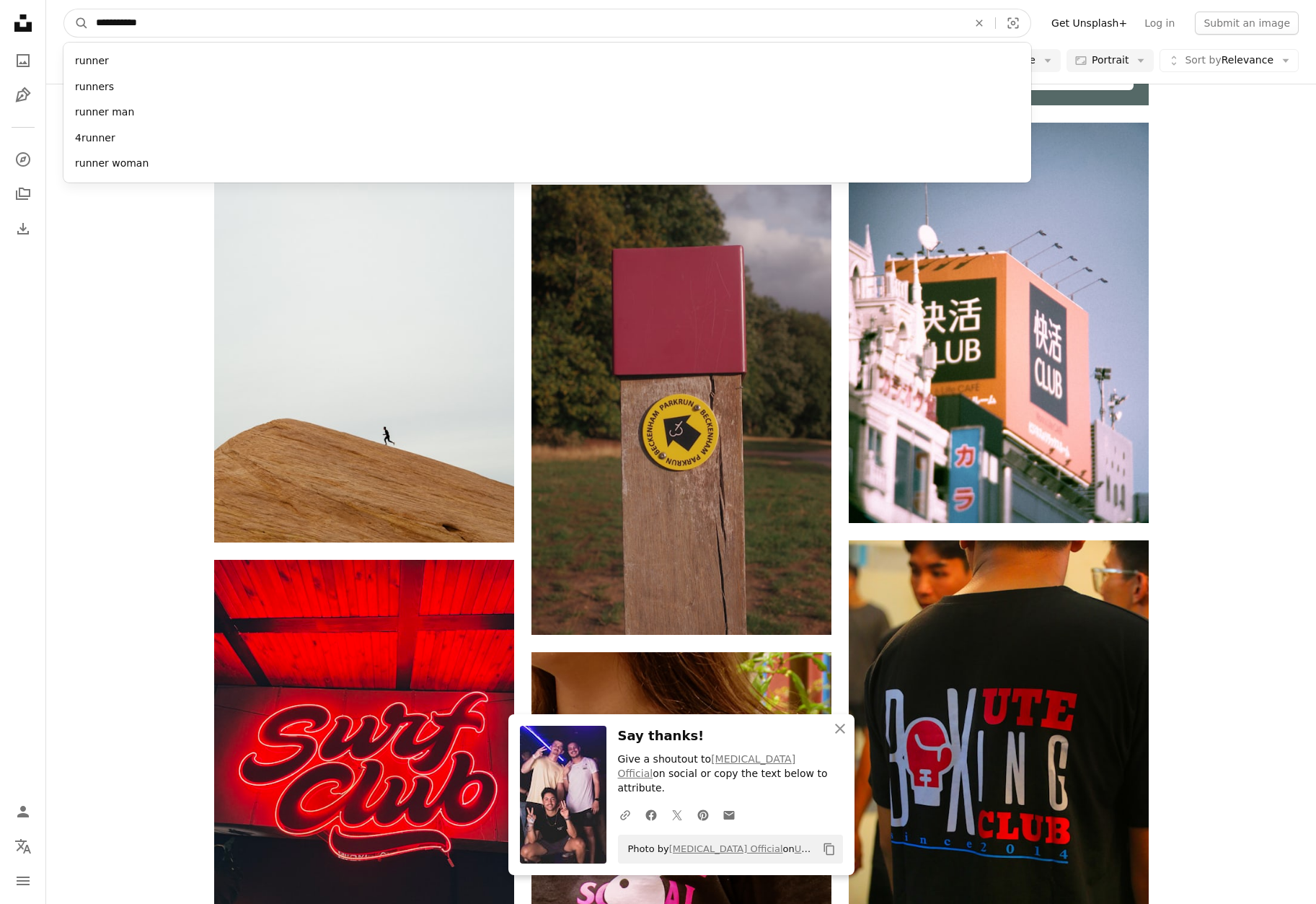
type input "**********"
click button "A magnifying glass" at bounding box center [76, 24] width 25 height 28
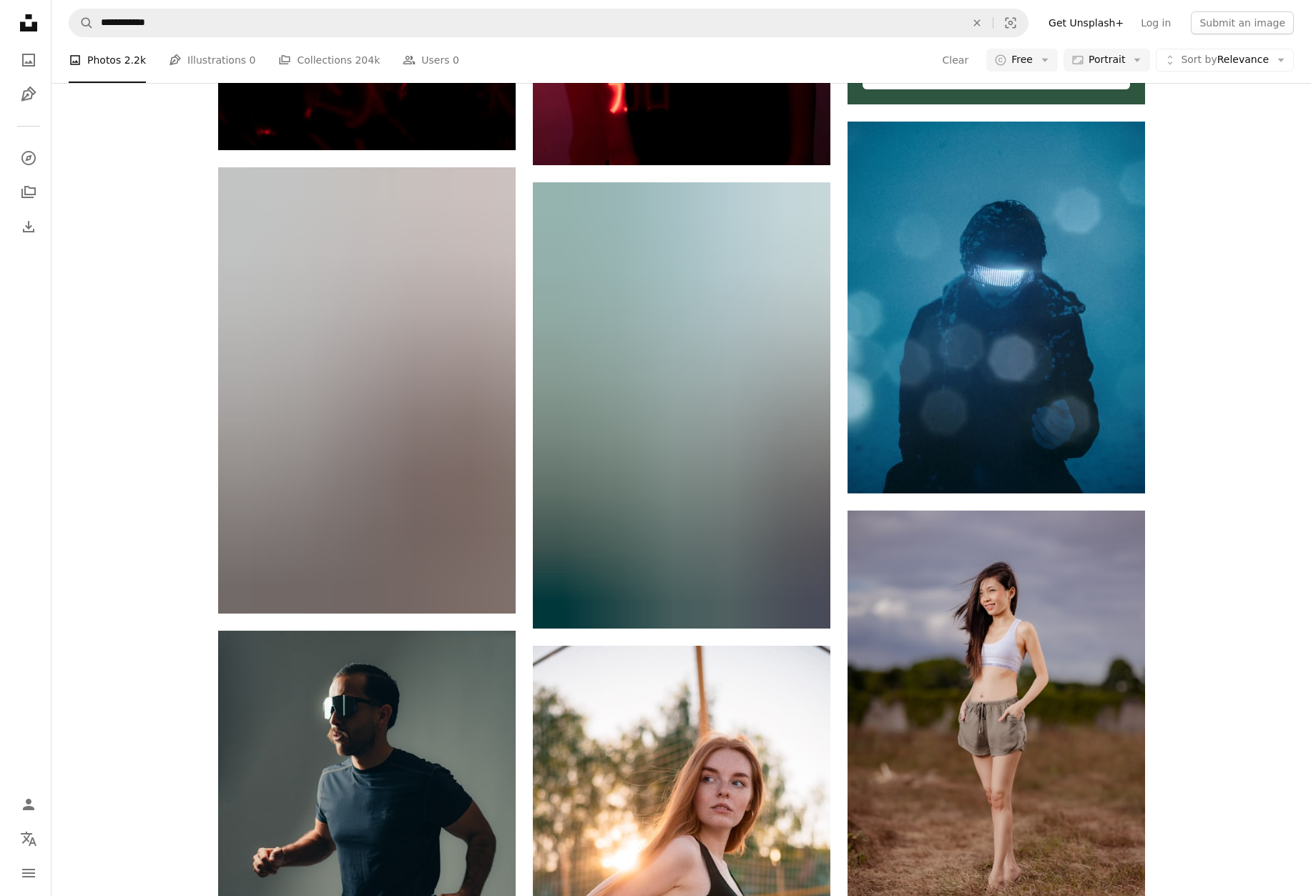
scroll to position [3876, 0]
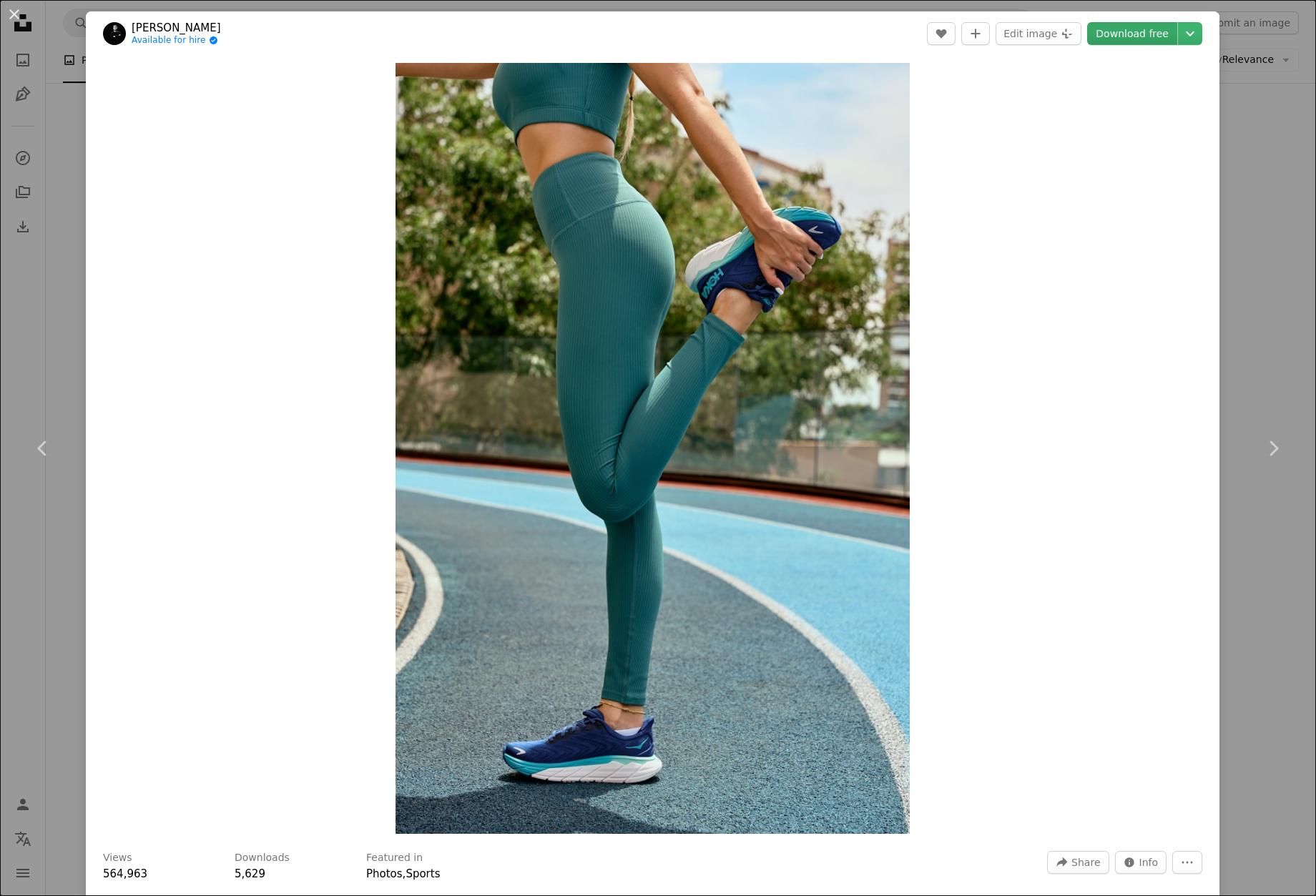
click at [1131, 35] on link "Download free" at bounding box center [1131, 33] width 90 height 22
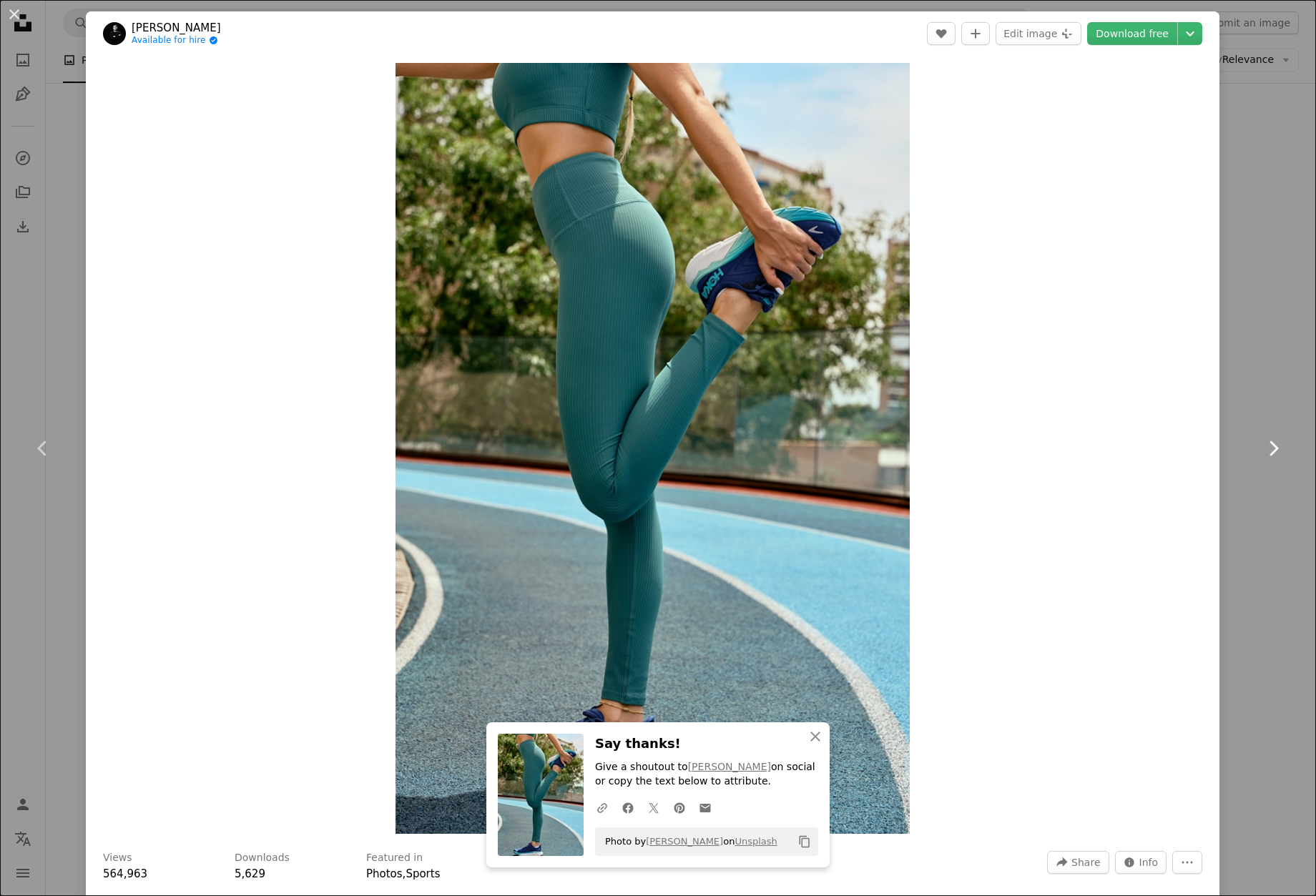
click at [1232, 427] on link "Chevron right" at bounding box center [1273, 448] width 86 height 138
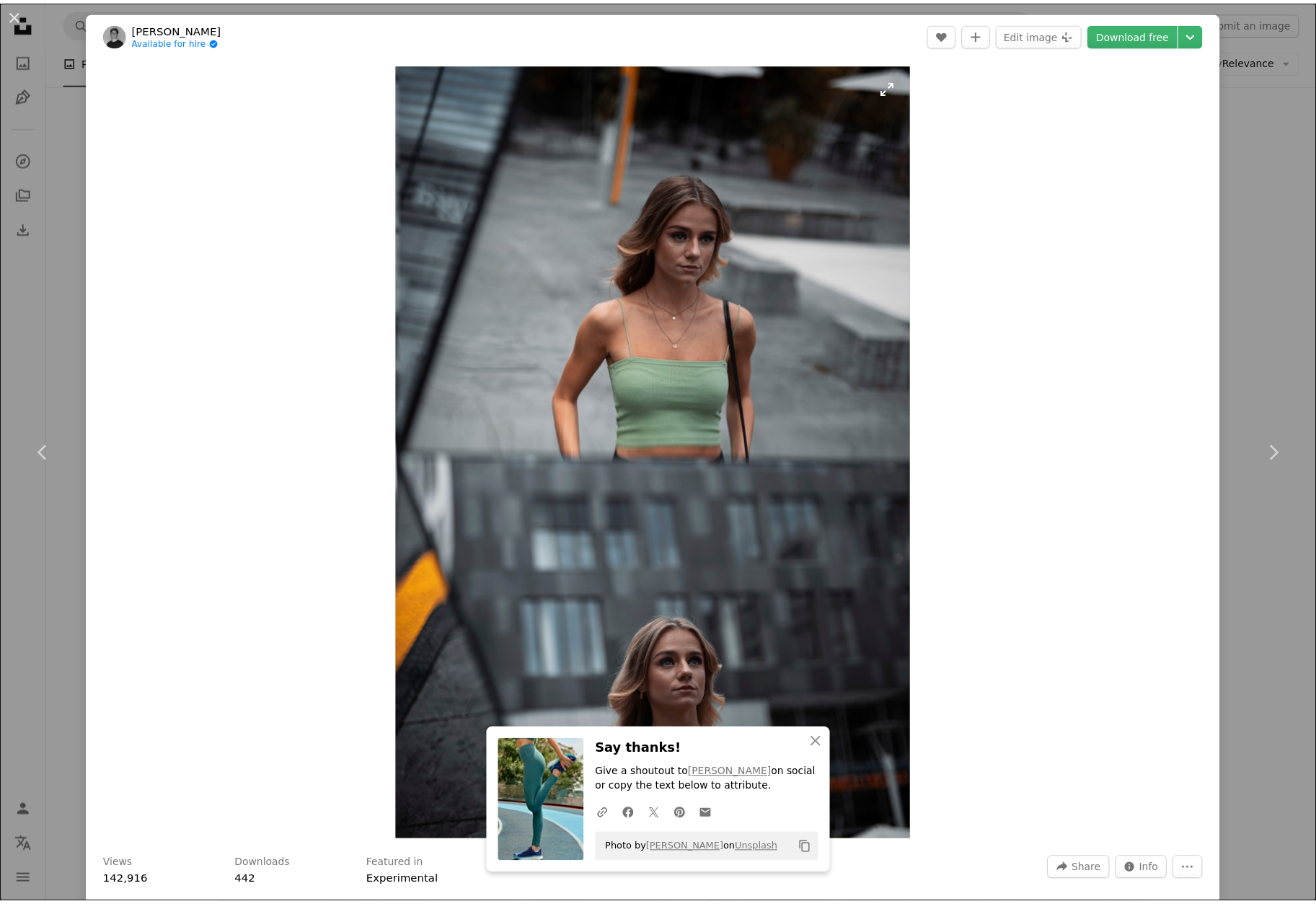
scroll to position [169, 0]
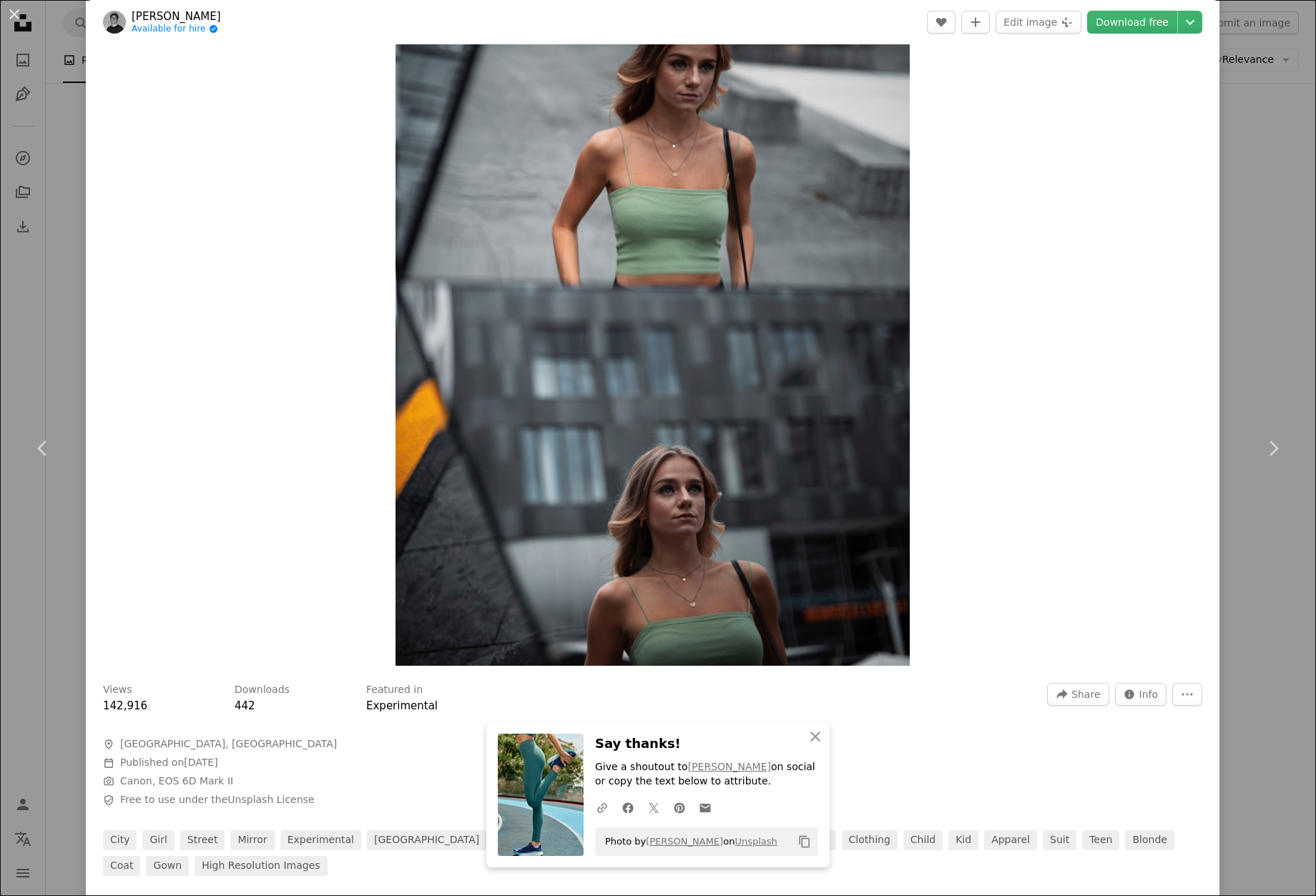
click at [1228, 351] on div "An X shape Chevron left Chevron right [PERSON_NAME] Available for hire A checkm…" at bounding box center [658, 448] width 1316 height 896
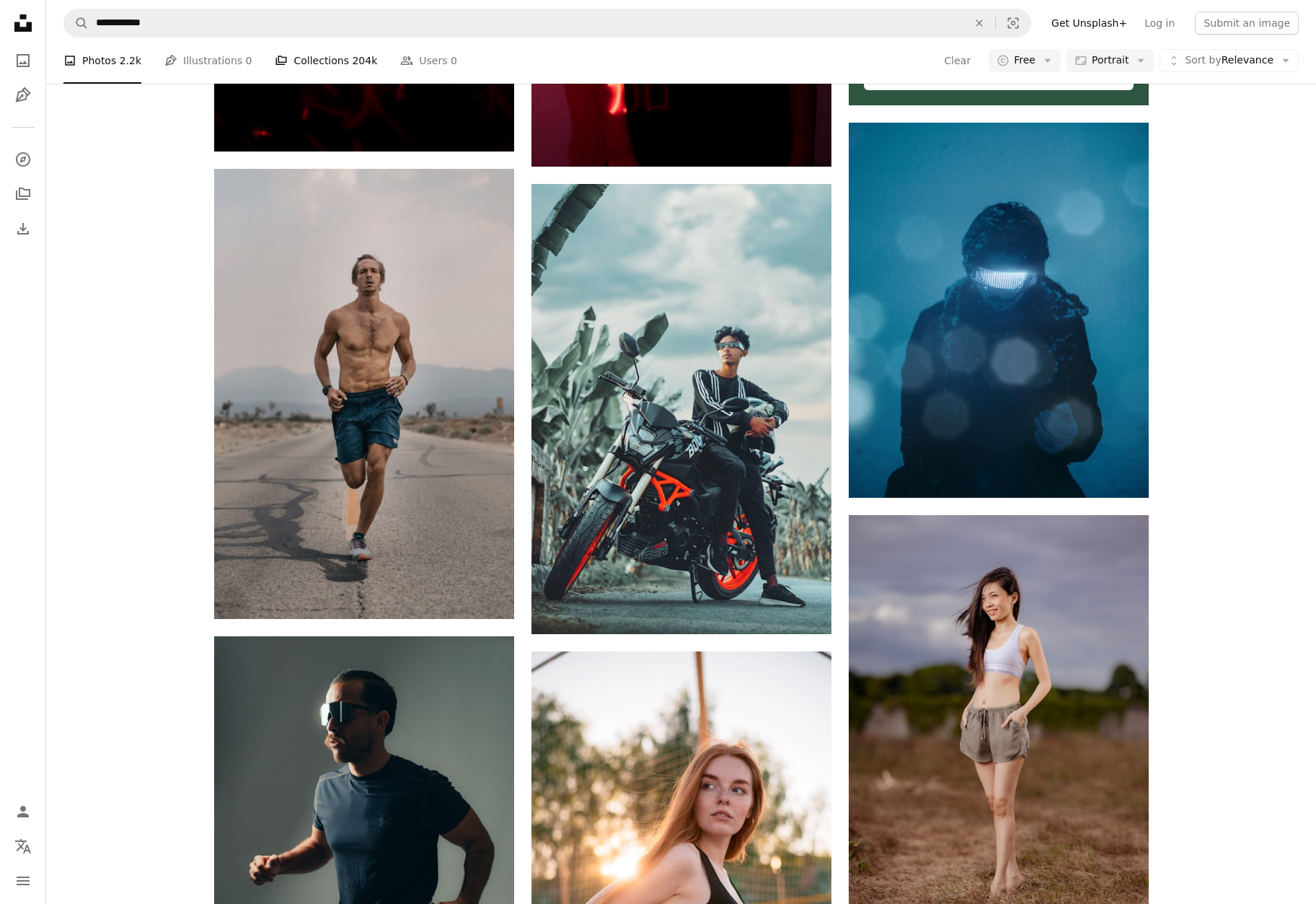
scroll to position [7939, 0]
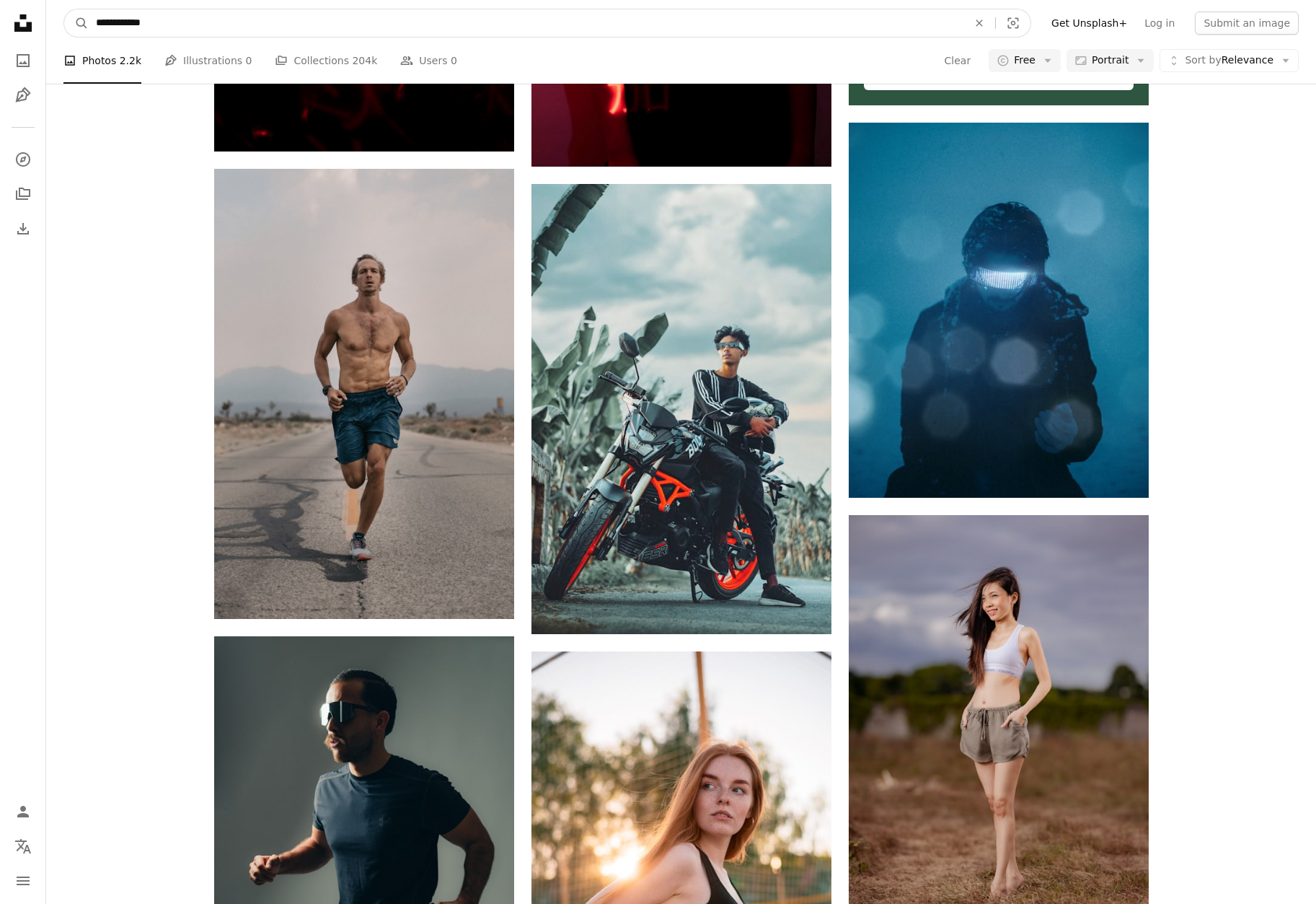
drag, startPoint x: 109, startPoint y: 23, endPoint x: 351, endPoint y: 37, distance: 242.4
click at [320, 36] on form "**********" at bounding box center [546, 23] width 968 height 29
type input "********"
click at [64, 10] on button "A magnifying glass" at bounding box center [76, 24] width 25 height 28
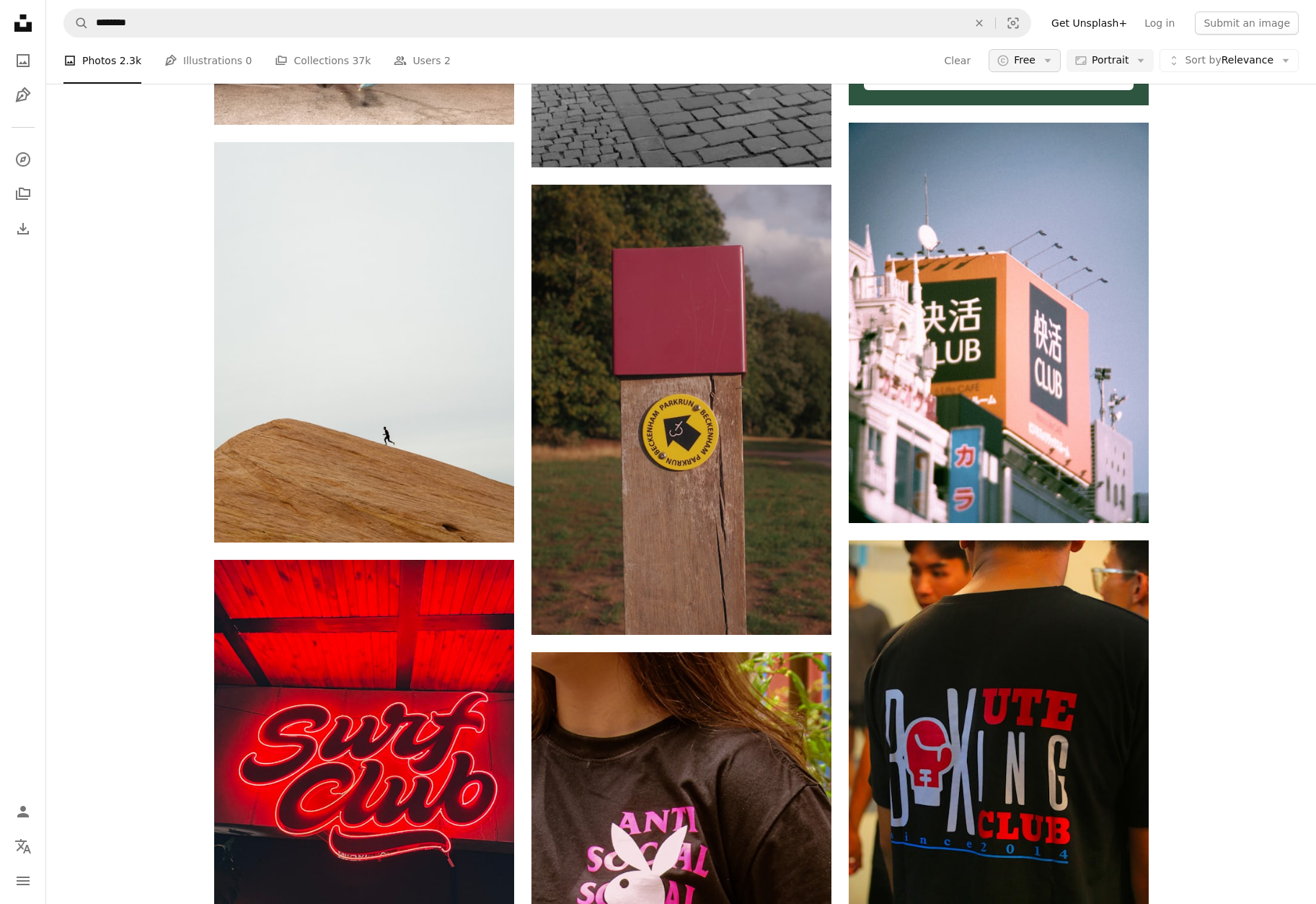
click at [1022, 68] on span "Free" at bounding box center [1025, 60] width 22 height 15
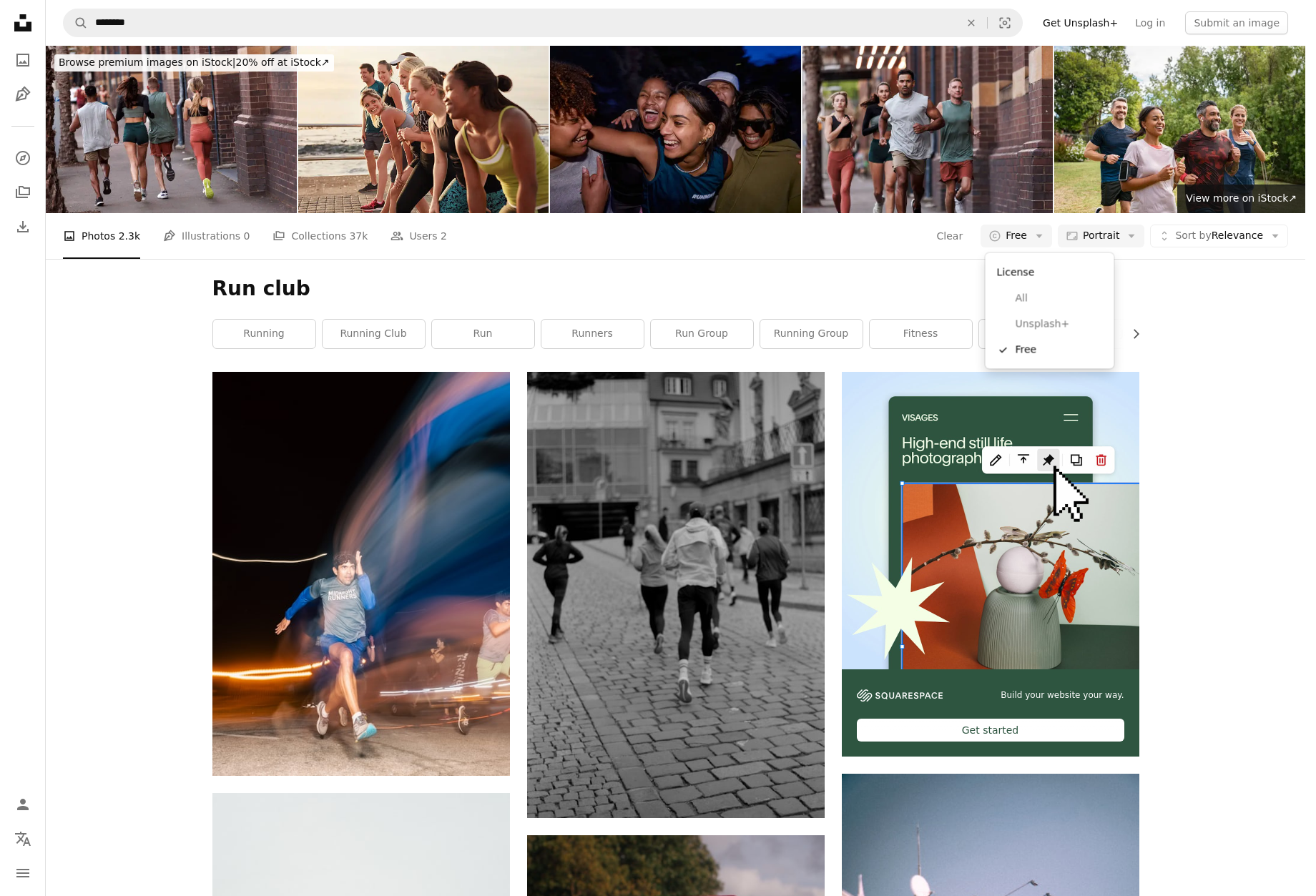
click at [1223, 391] on body "Unsplash logo Unsplash Home A photo Pen Tool A compass A stack of folders Downl…" at bounding box center [652, 448] width 1305 height 896
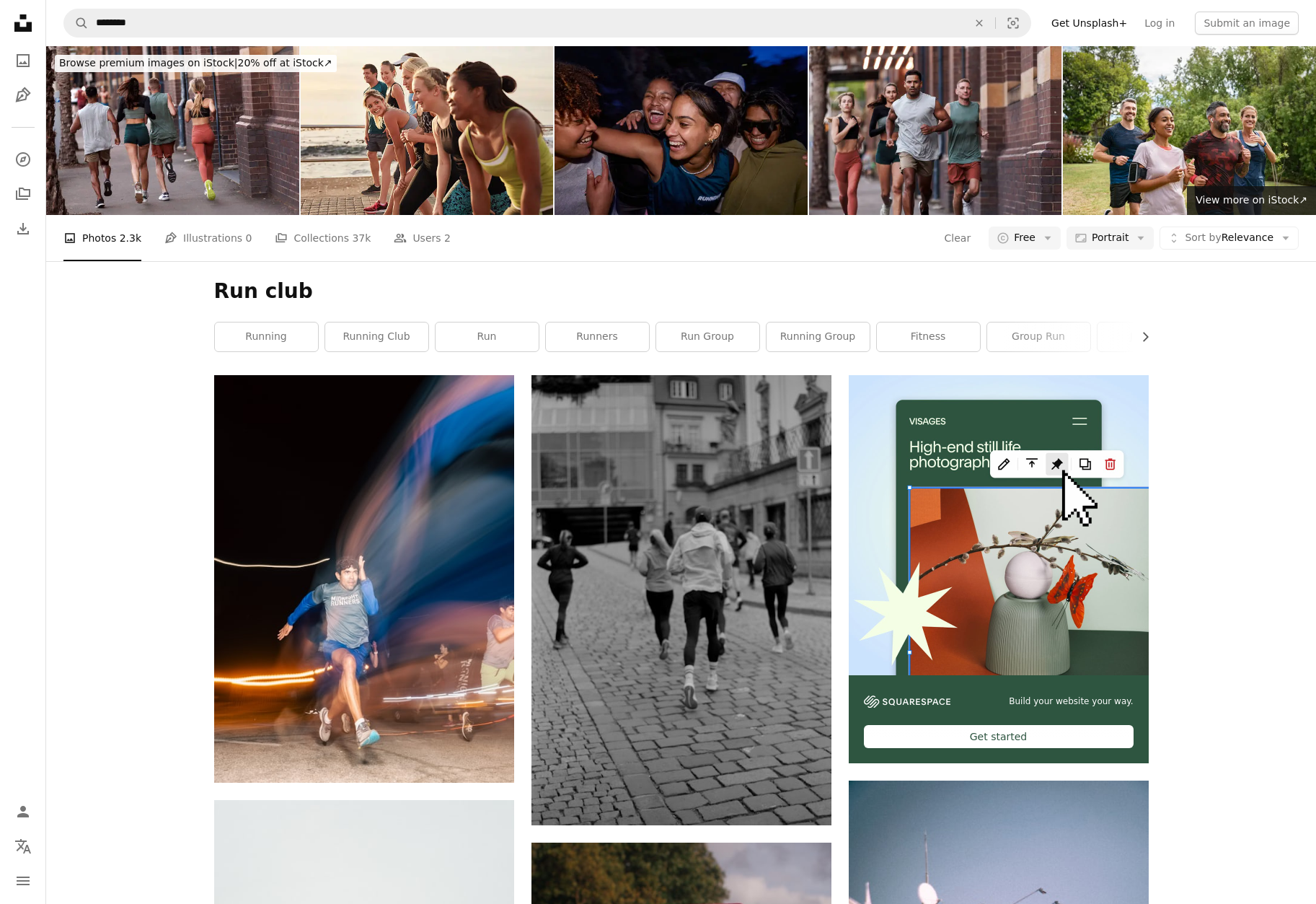
scroll to position [8015, 0]
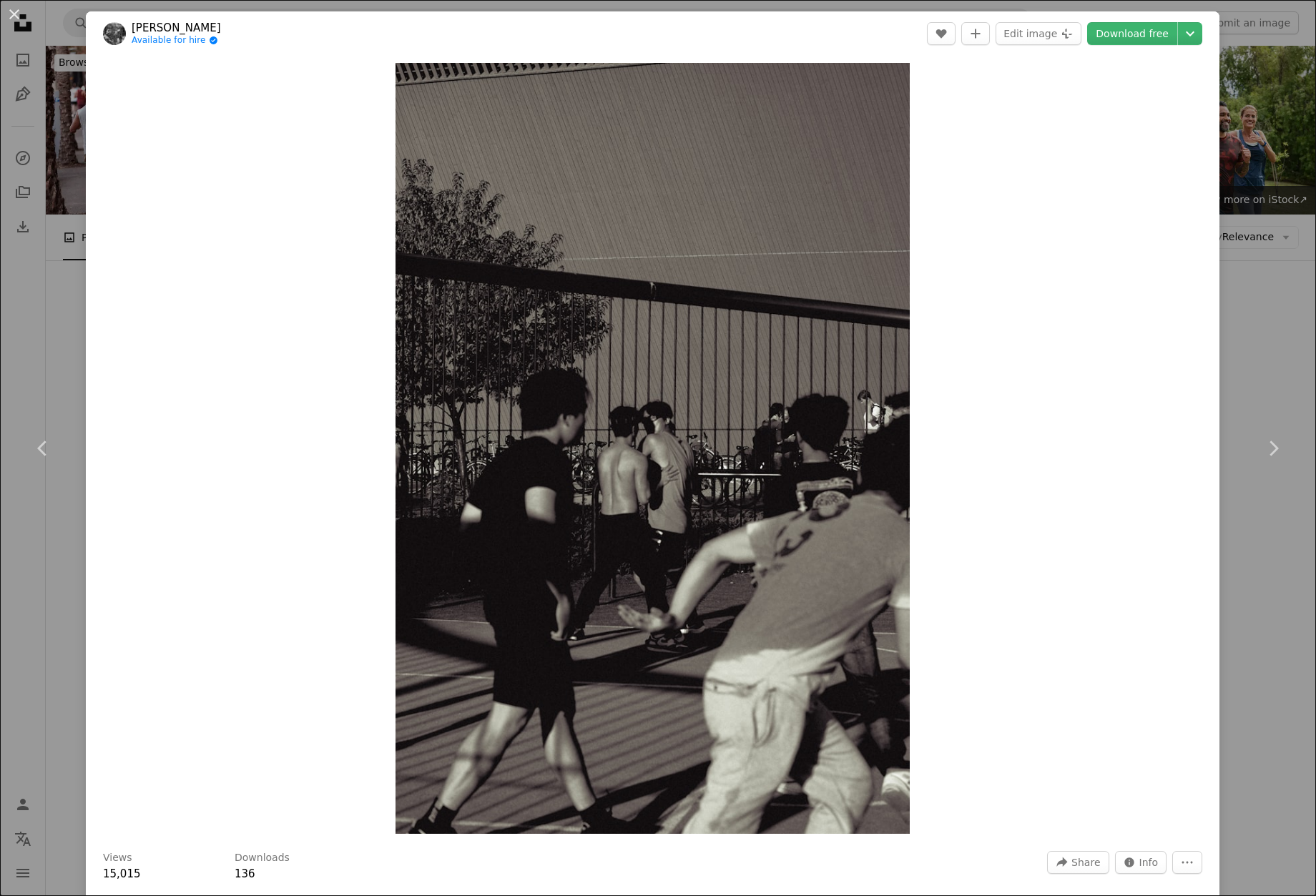
click at [1247, 294] on div "An X shape Chevron left Chevron right [PERSON_NAME] Available for hire A checkm…" at bounding box center [658, 448] width 1316 height 896
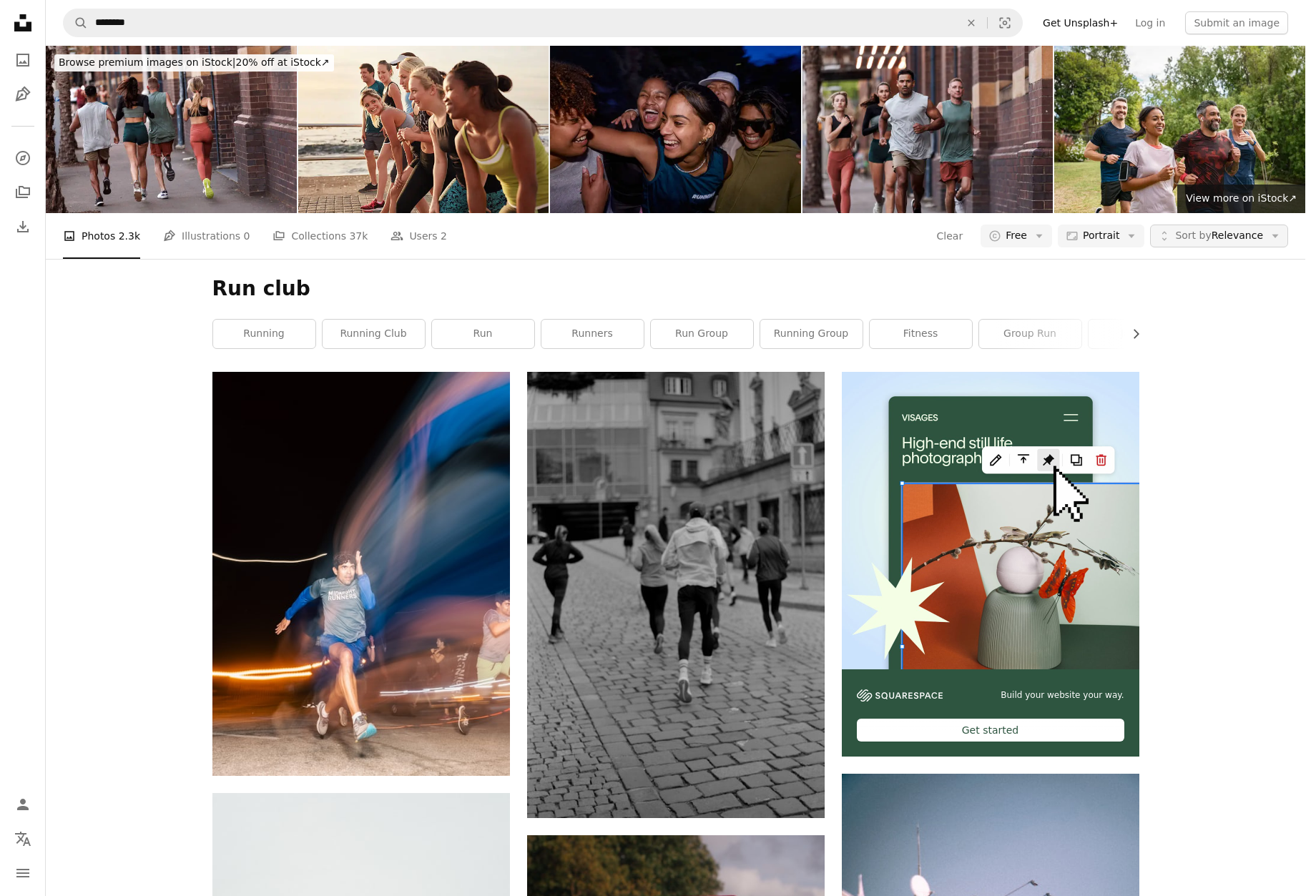
click at [1254, 228] on span "Sort by Relevance" at bounding box center [1218, 235] width 88 height 15
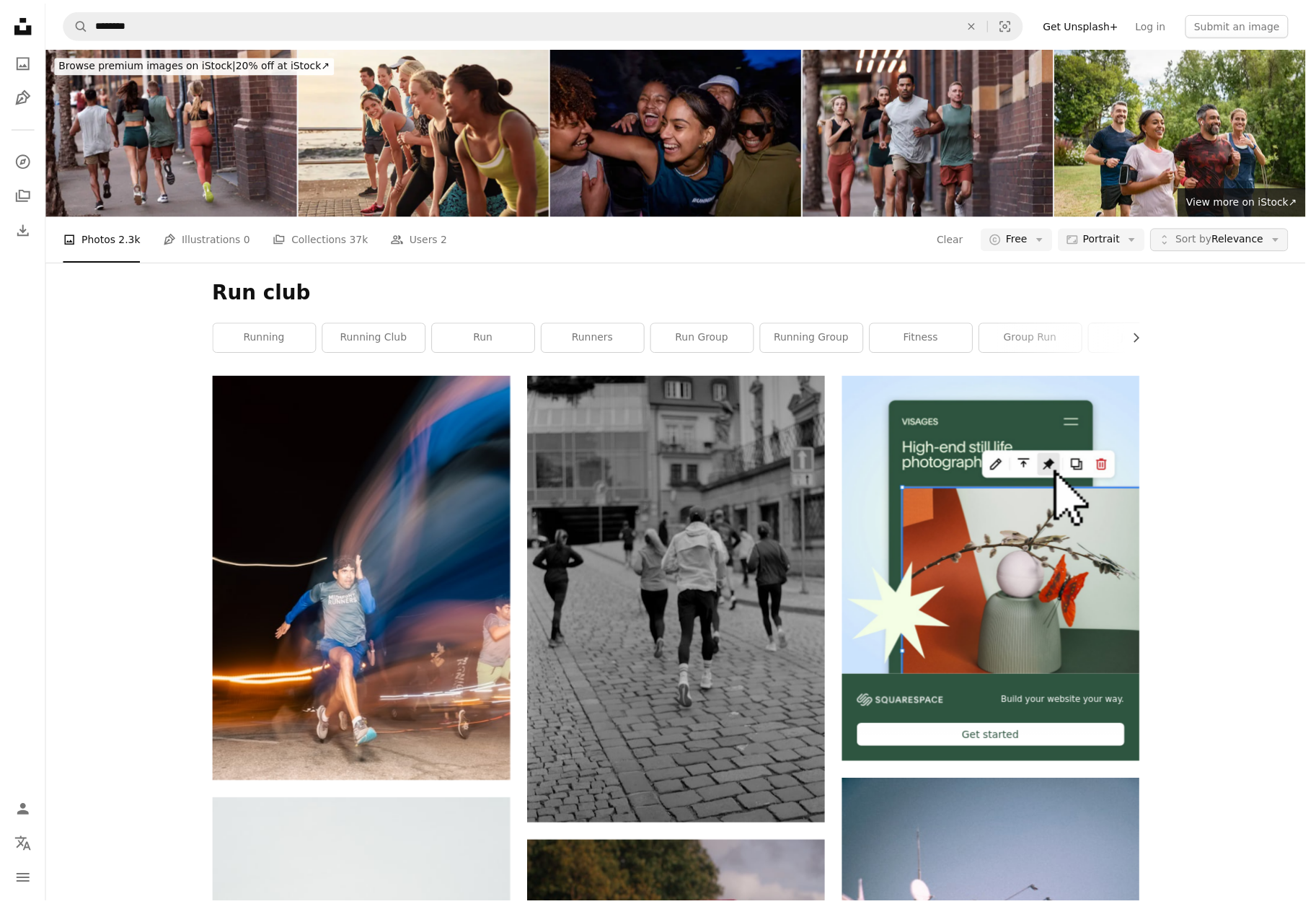
scroll to position [5150, 0]
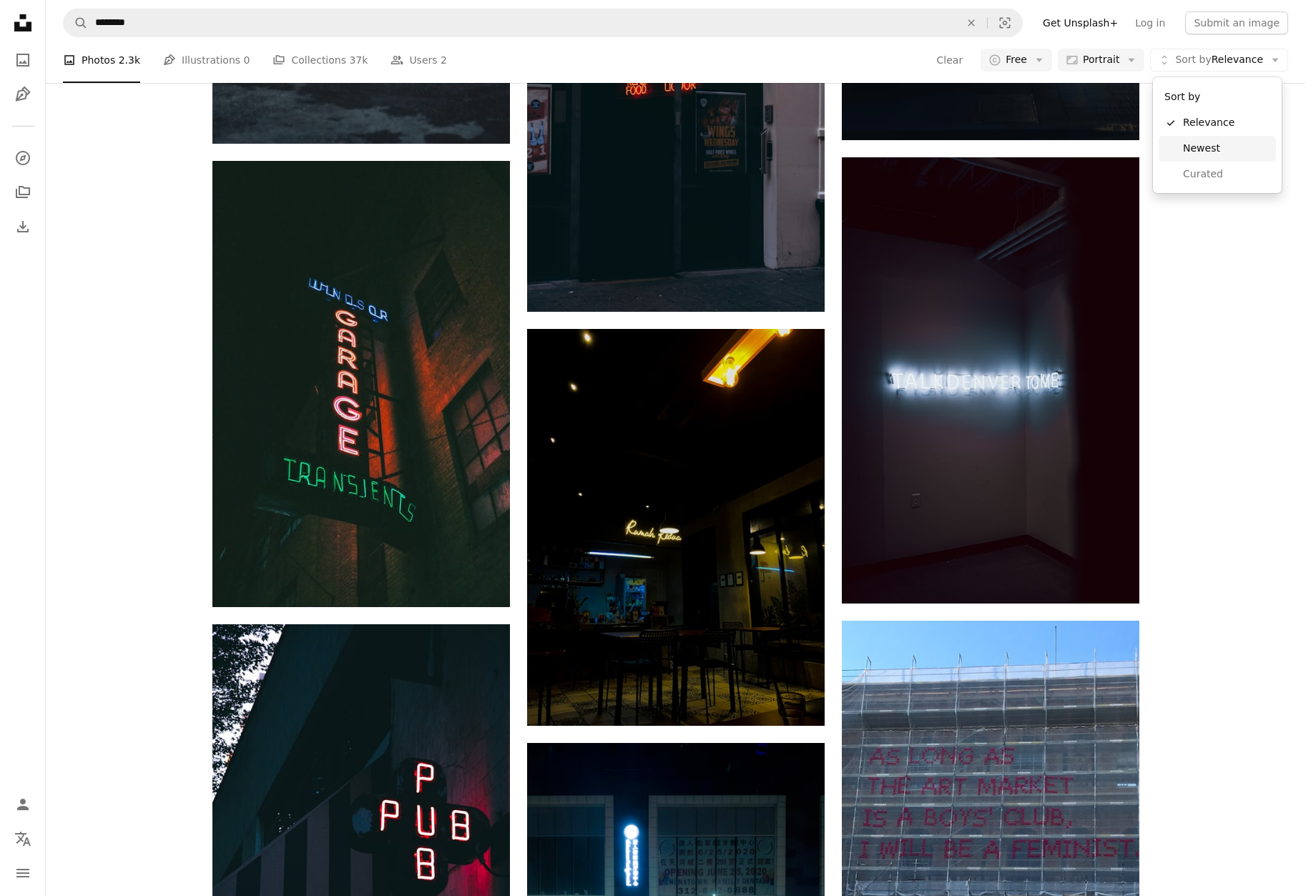
click at [1207, 144] on span "Newest" at bounding box center [1225, 148] width 87 height 15
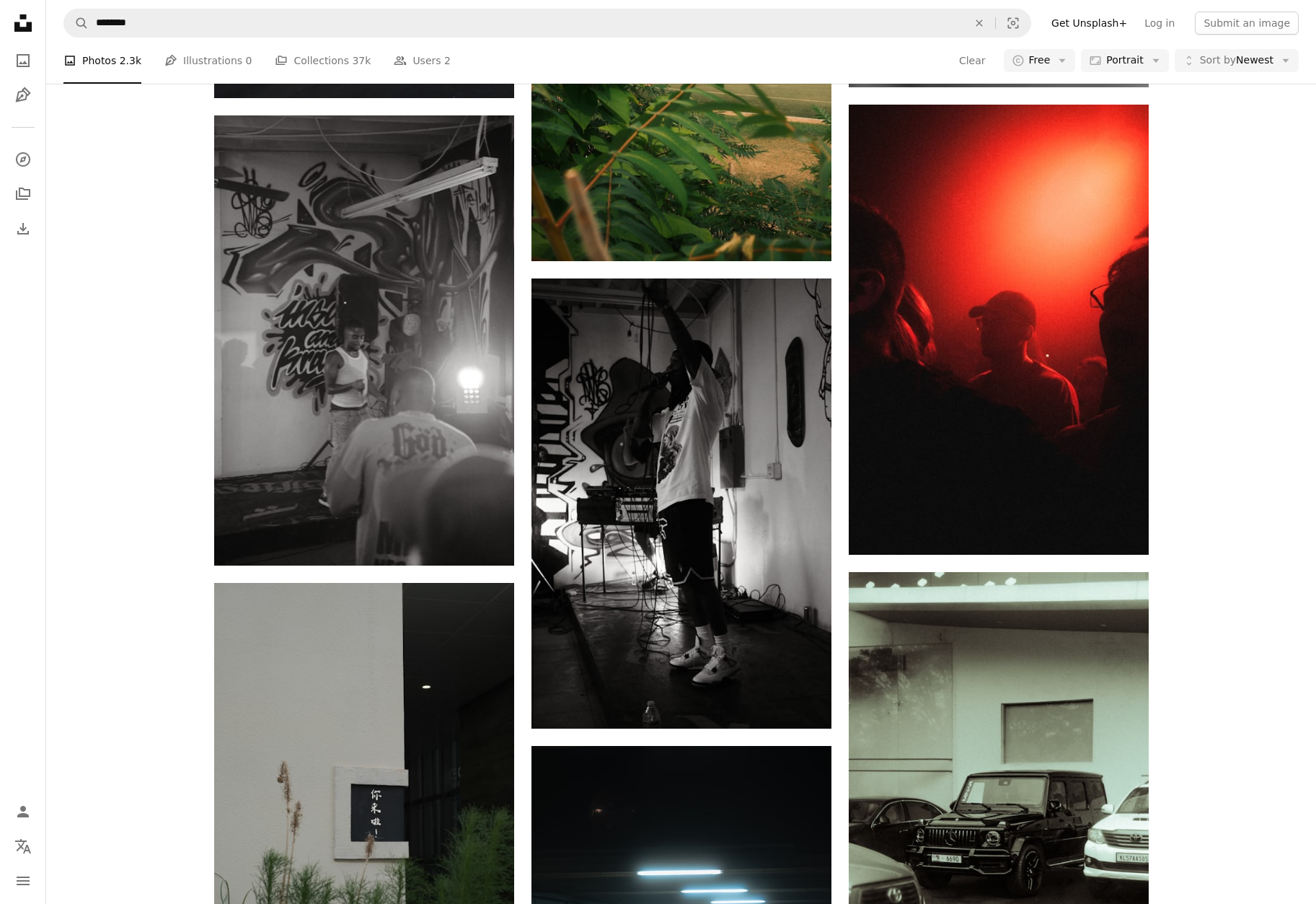
scroll to position [19170, 0]
